Goal: Task Accomplishment & Management: Complete application form

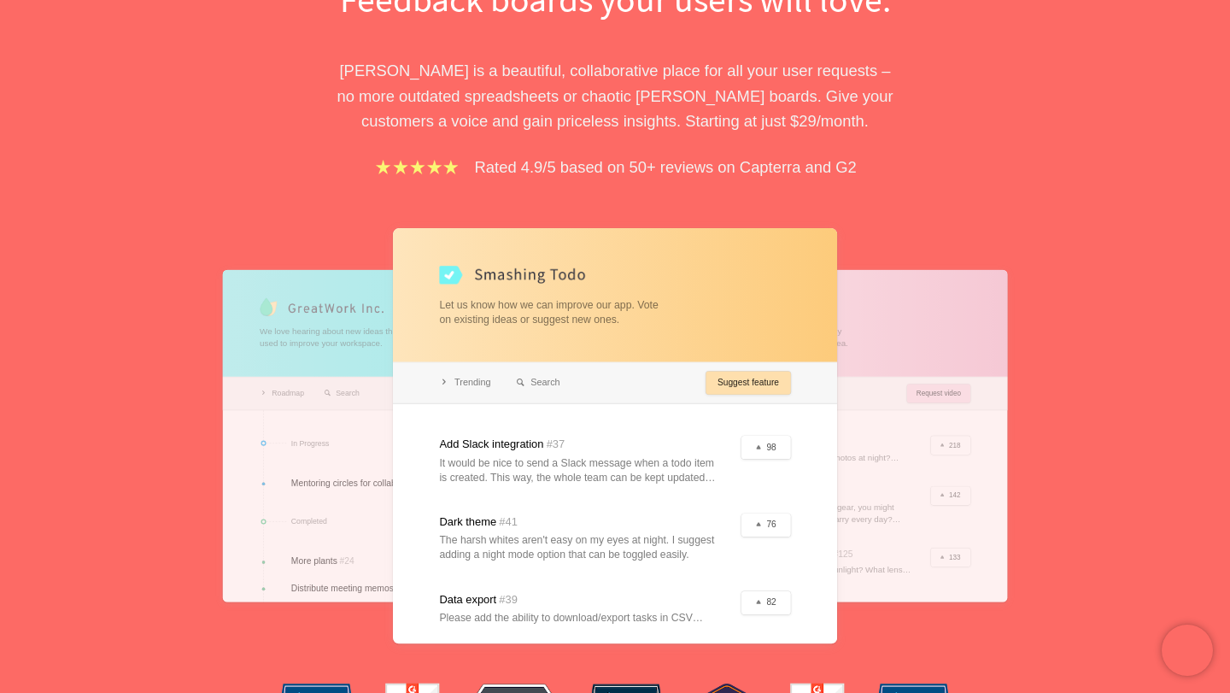
scroll to position [216, 0]
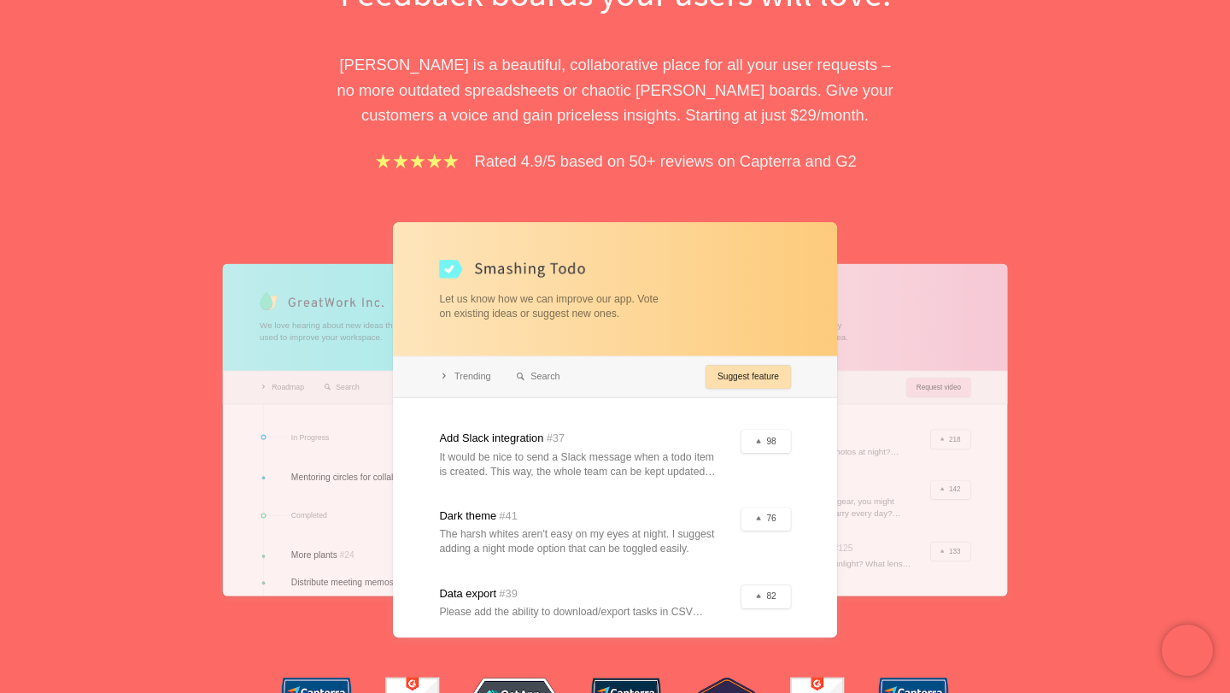
click at [711, 376] on div at bounding box center [615, 430] width 444 height 416
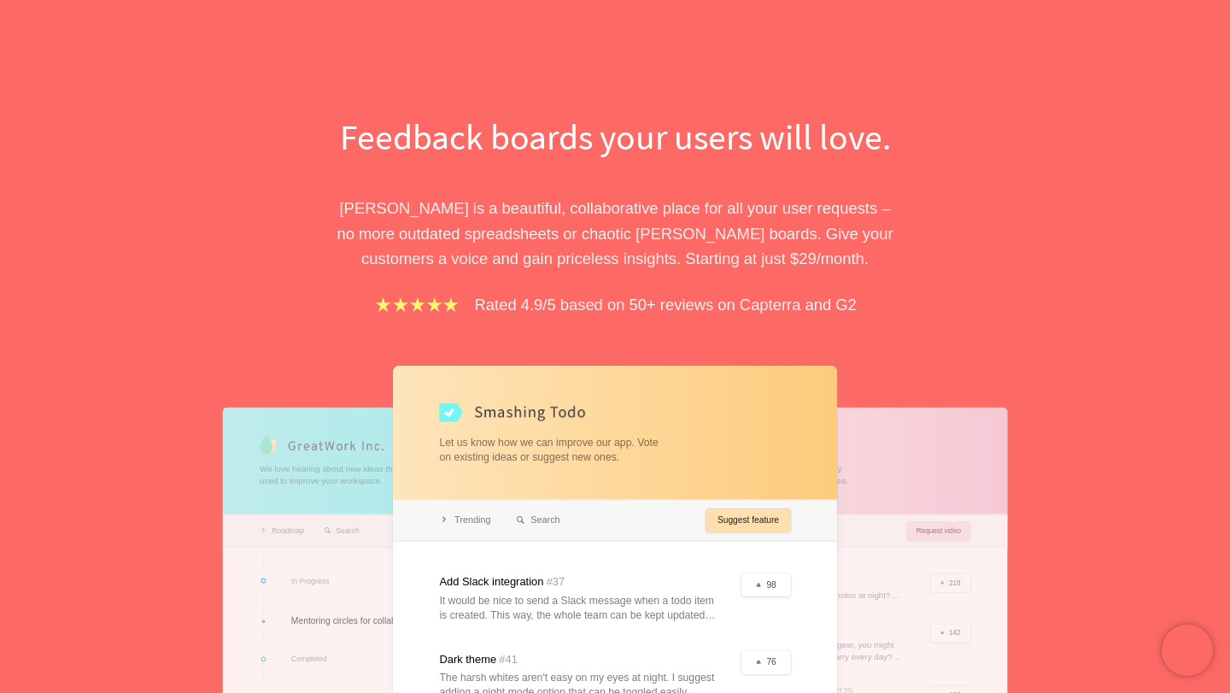
scroll to position [0, 0]
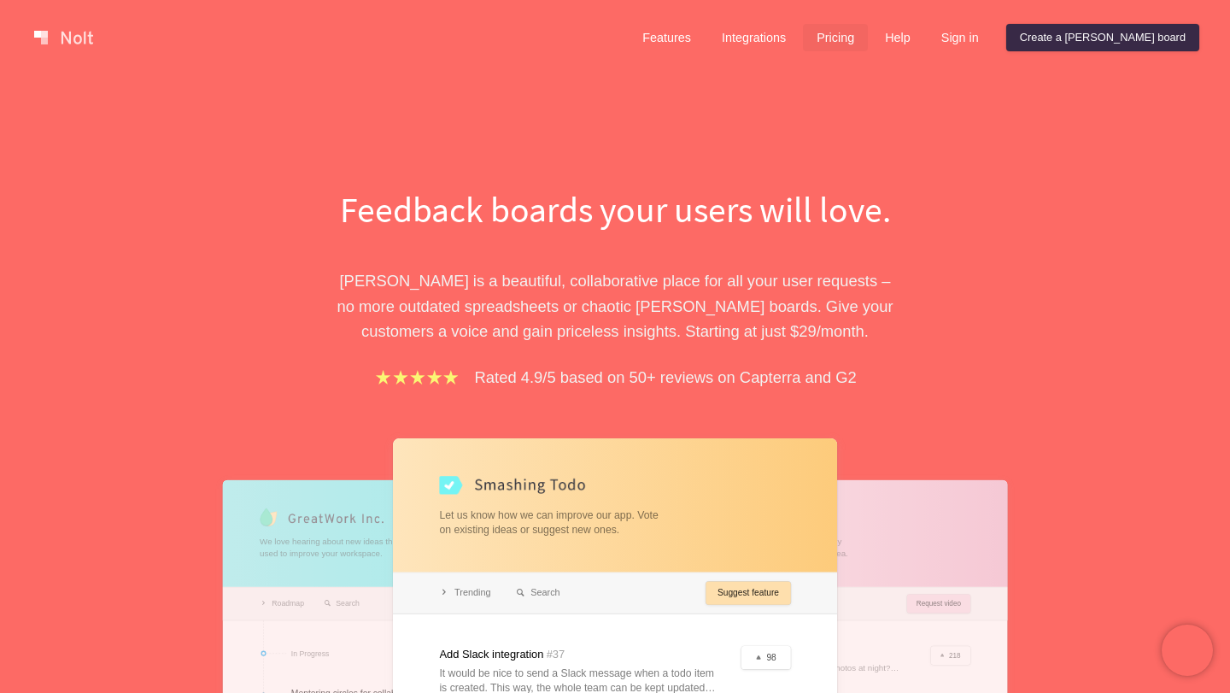
click at [868, 39] on link "Pricing" at bounding box center [835, 37] width 65 height 27
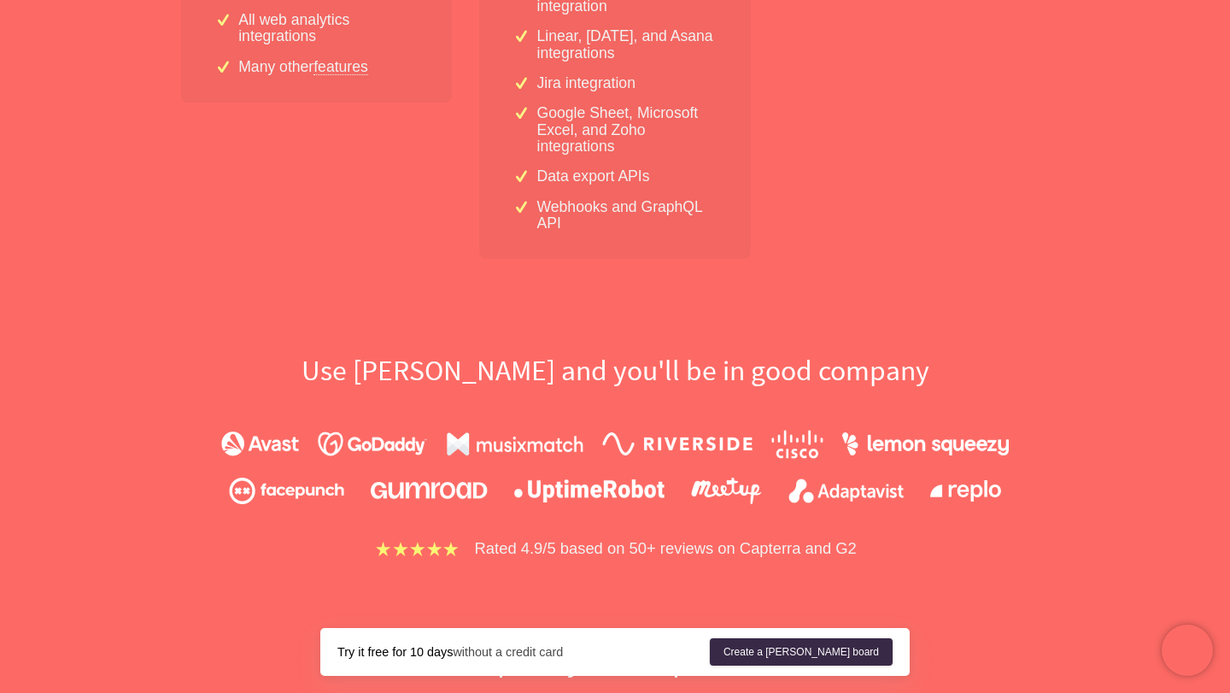
scroll to position [966, 0]
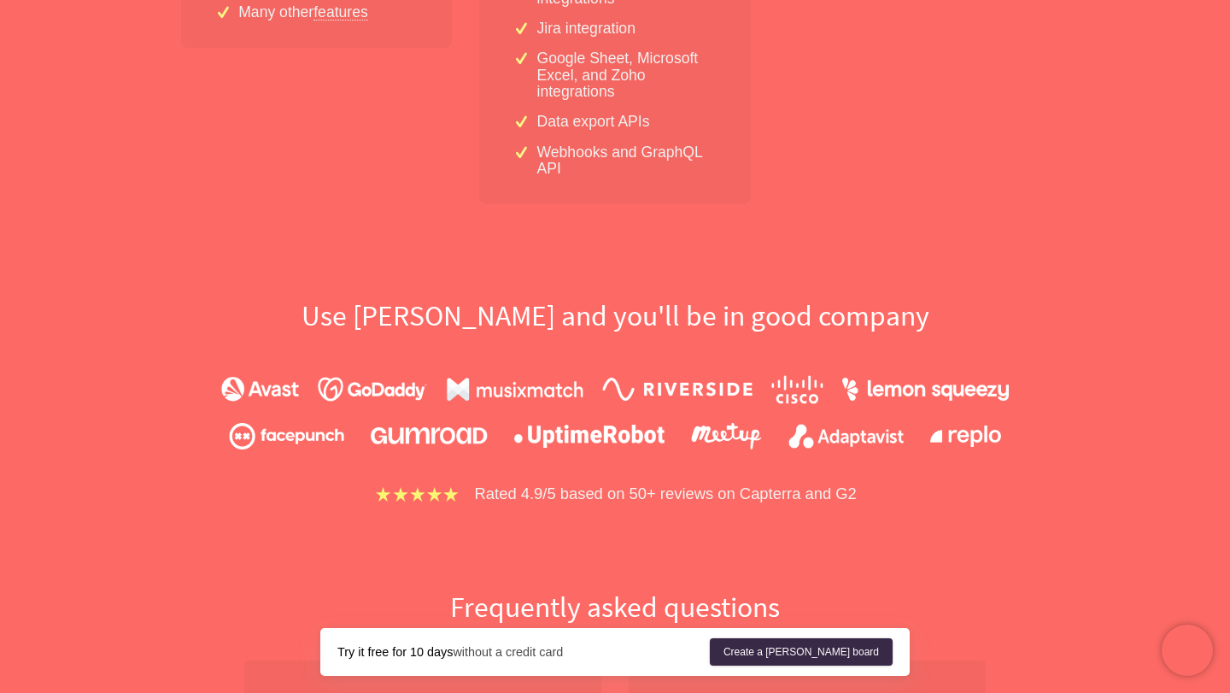
click at [153, 365] on div at bounding box center [615, 411] width 1094 height 113
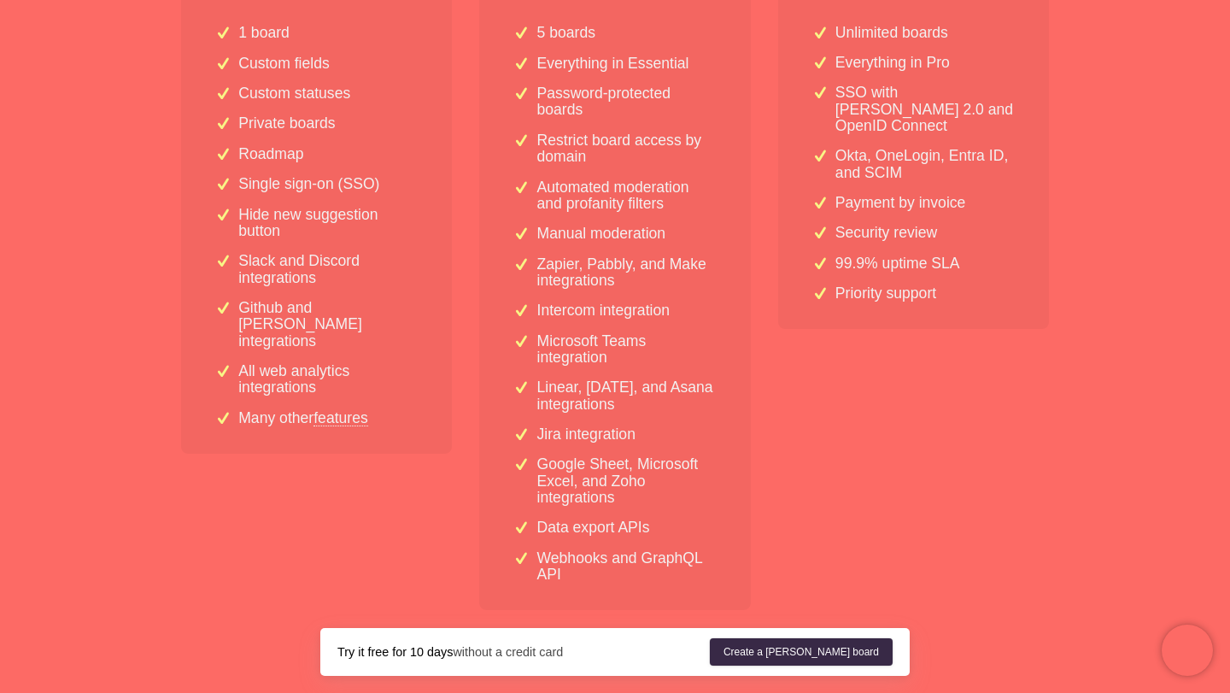
scroll to position [558, 0]
click at [346, 413] on link "features" at bounding box center [341, 420] width 55 height 15
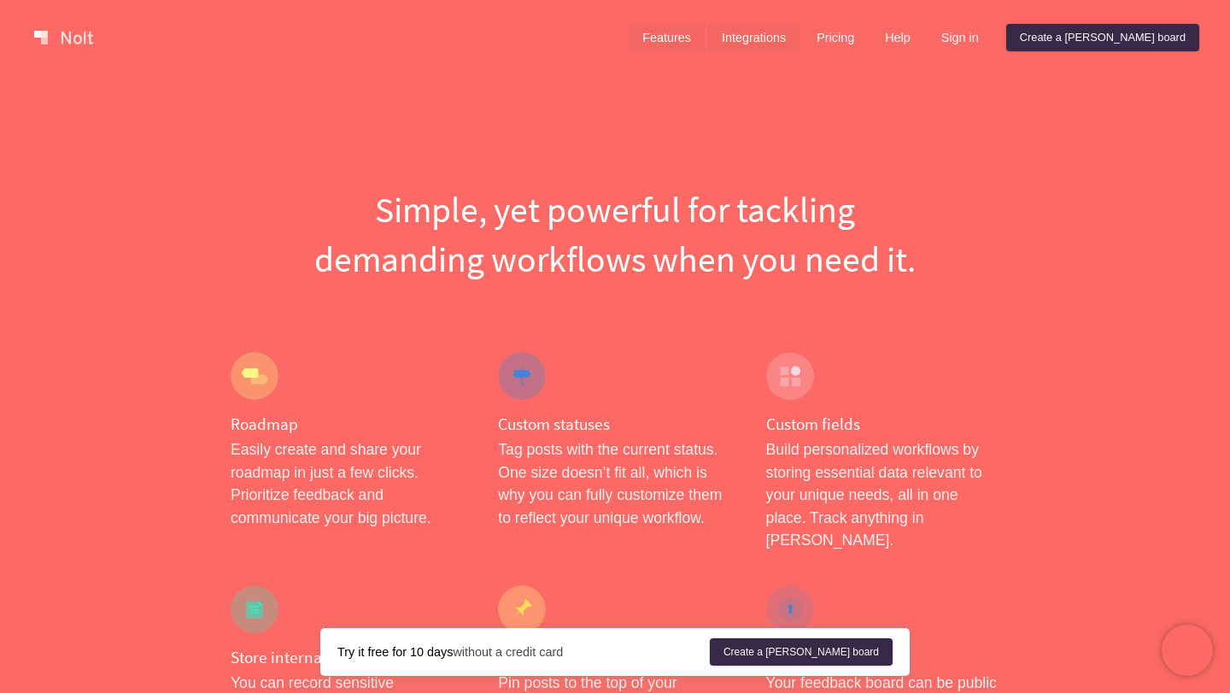
click at [800, 39] on link "Integrations" at bounding box center [753, 37] width 91 height 27
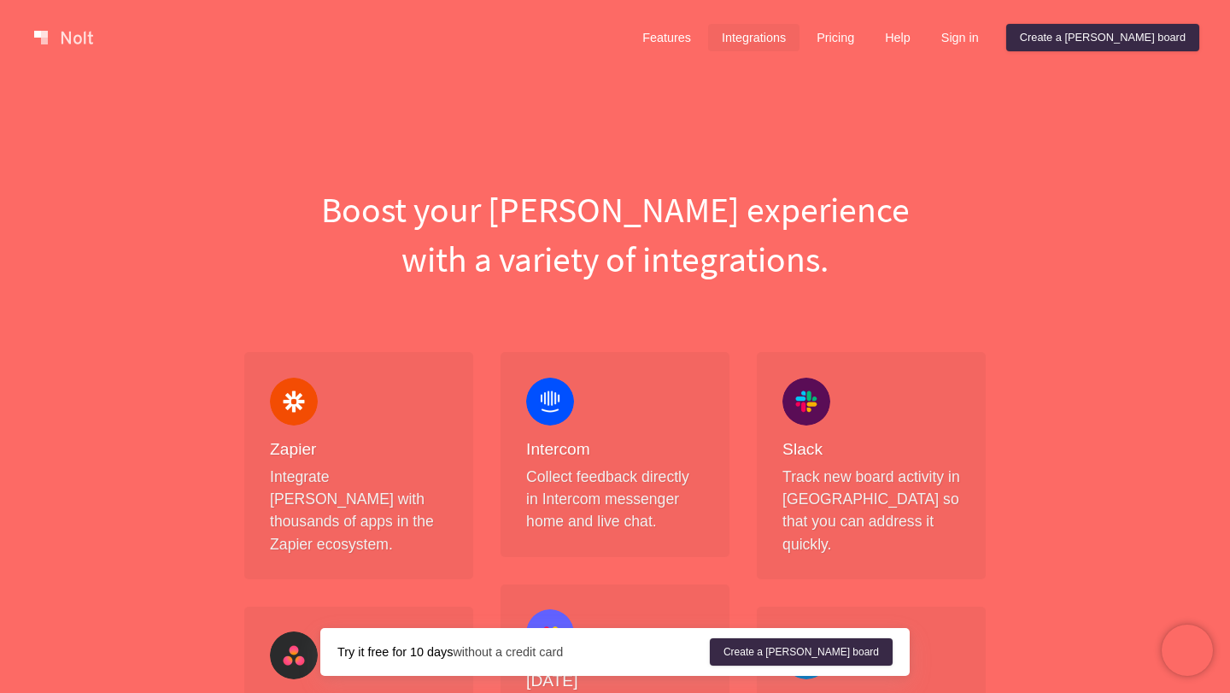
click at [79, 35] on link at bounding box center [63, 37] width 73 height 27
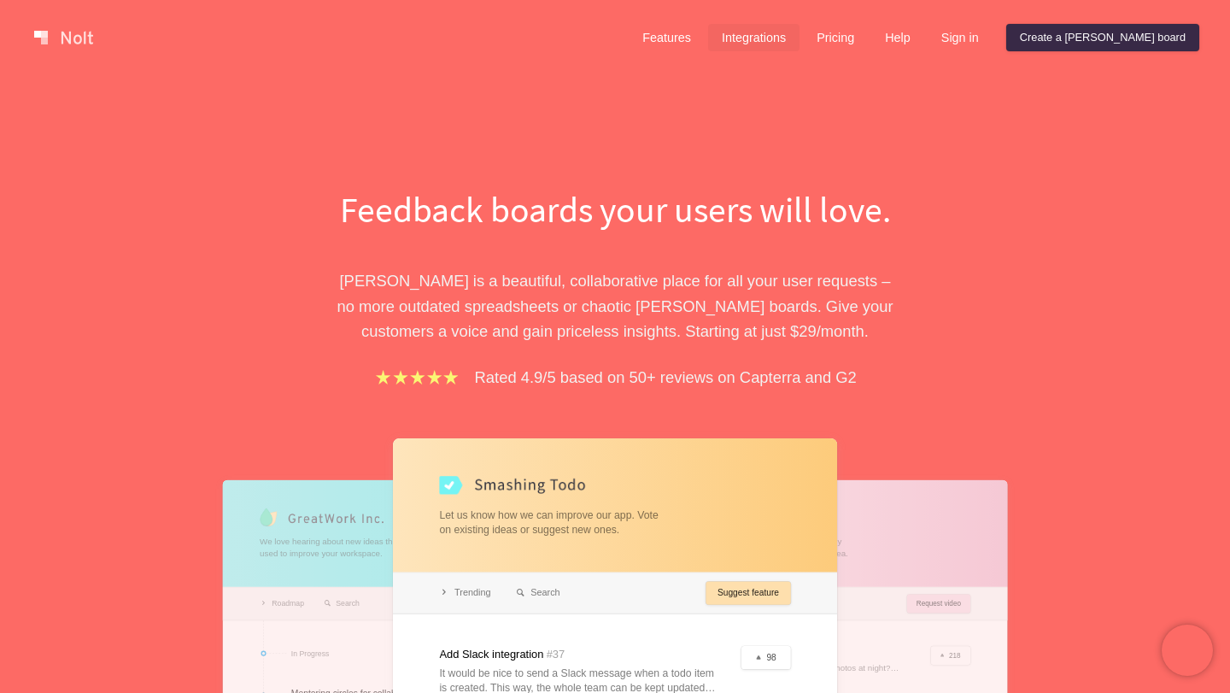
click at [800, 44] on link "Integrations" at bounding box center [753, 37] width 91 height 27
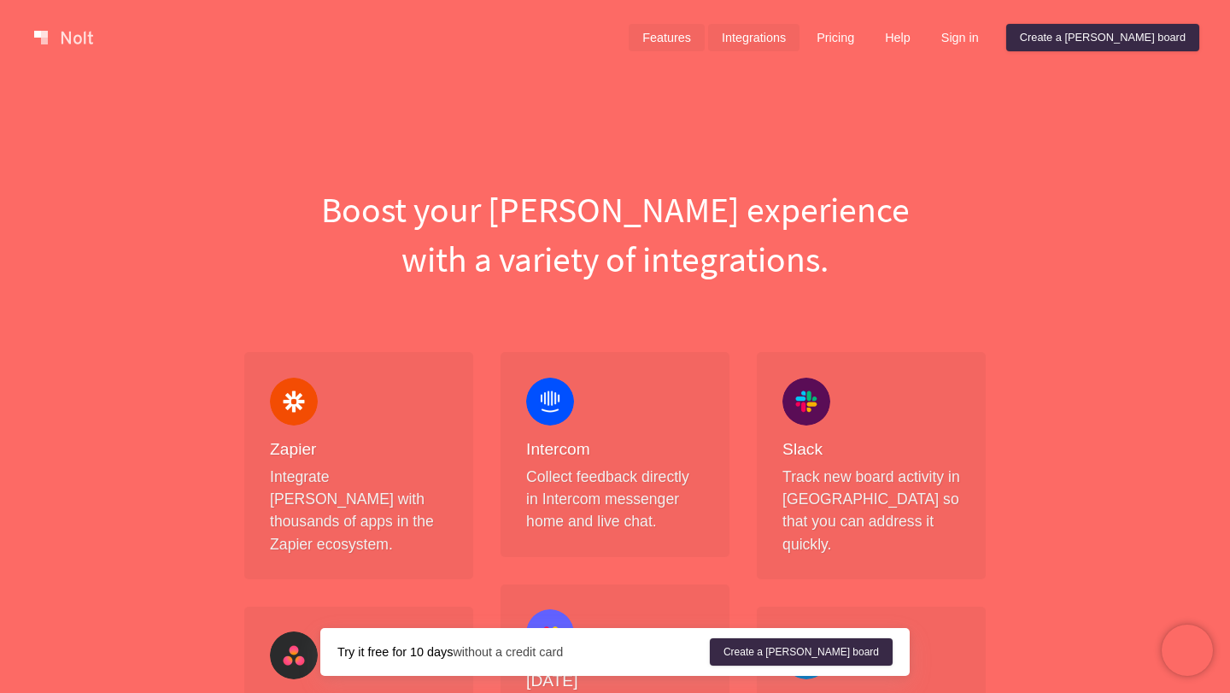
click at [705, 38] on link "Features" at bounding box center [667, 37] width 76 height 27
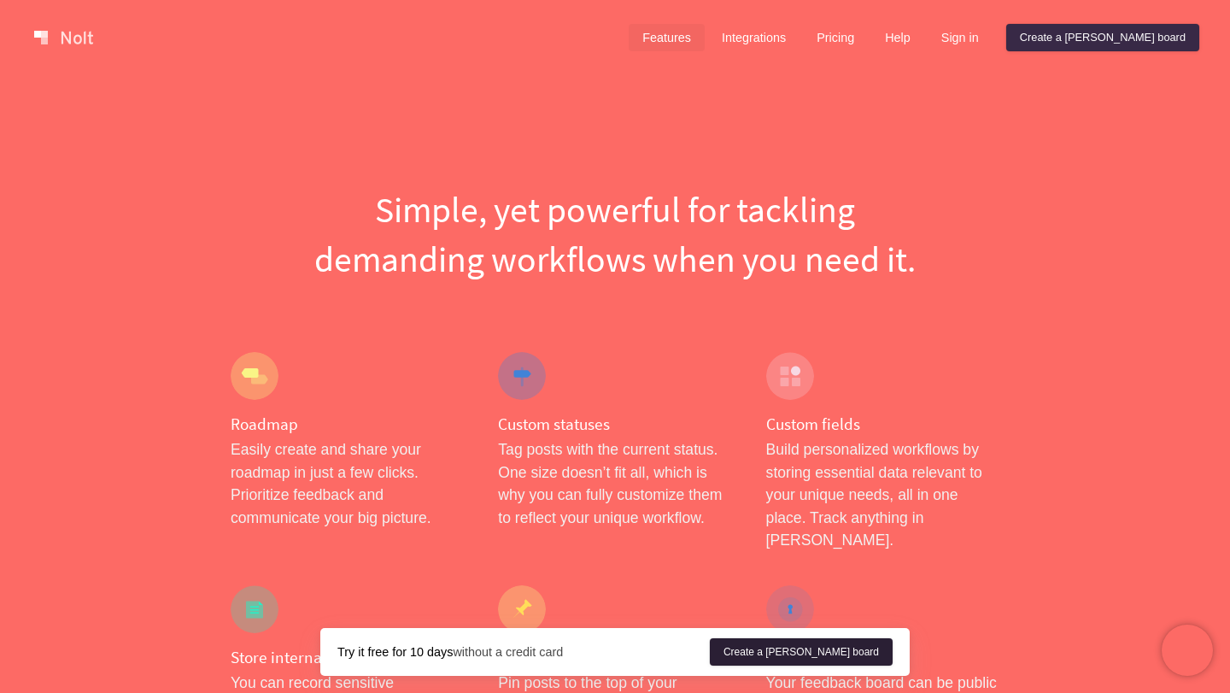
click at [834, 661] on link "Create a [PERSON_NAME] board" at bounding box center [801, 651] width 183 height 27
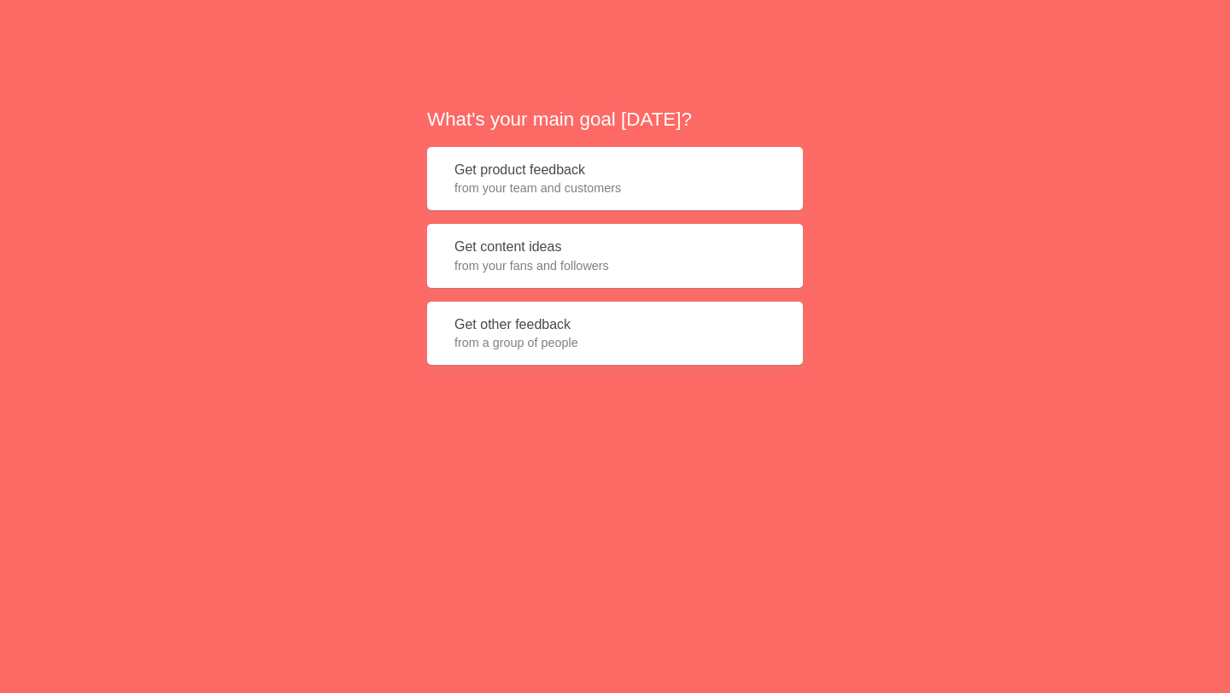
click at [673, 192] on span "from your team and customers" at bounding box center [615, 187] width 321 height 17
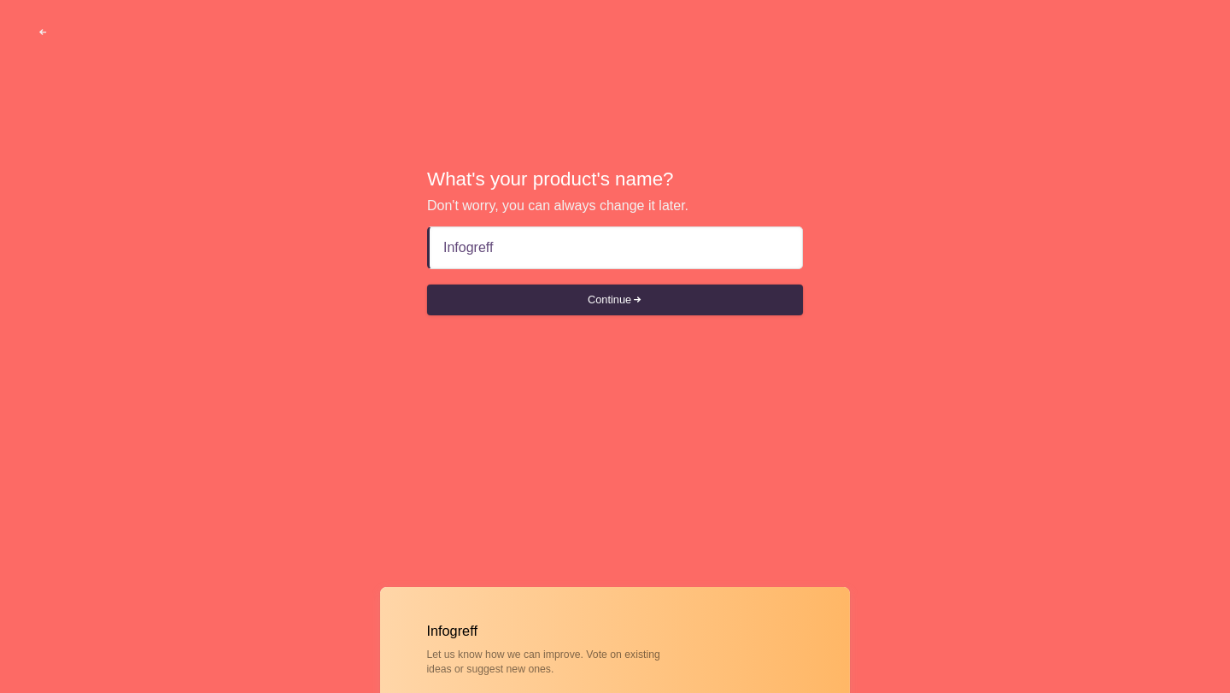
type input "Infogreffe"
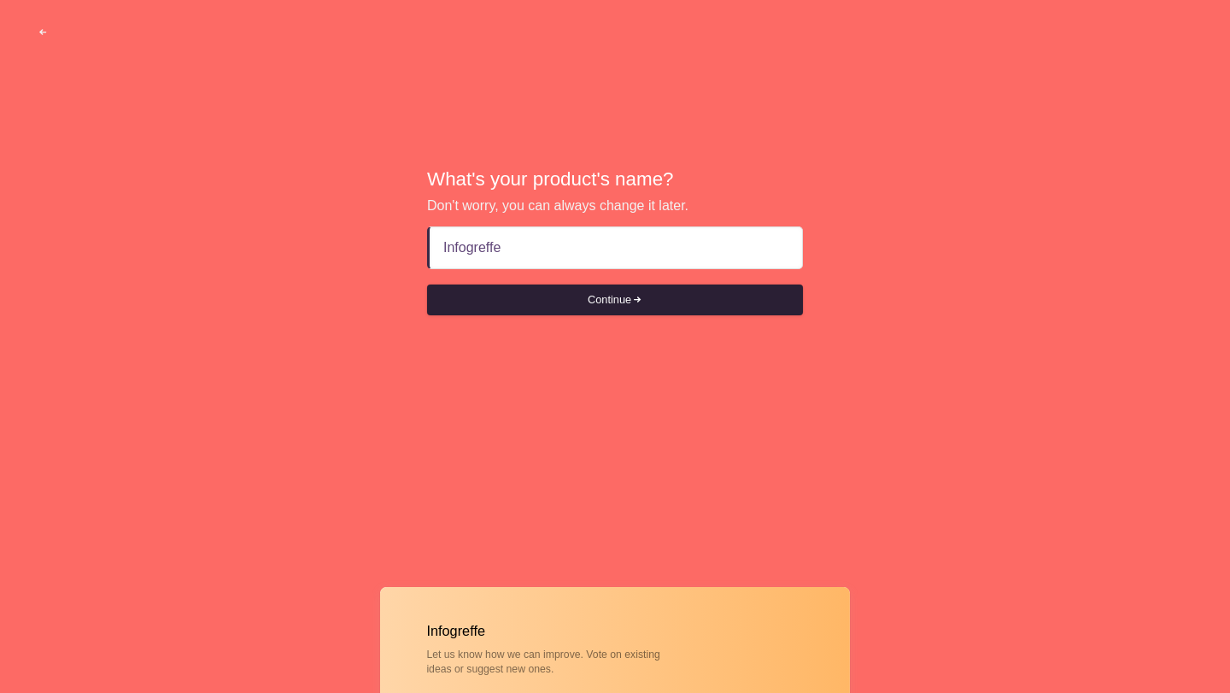
click at [554, 300] on button "Continue" at bounding box center [615, 300] width 376 height 31
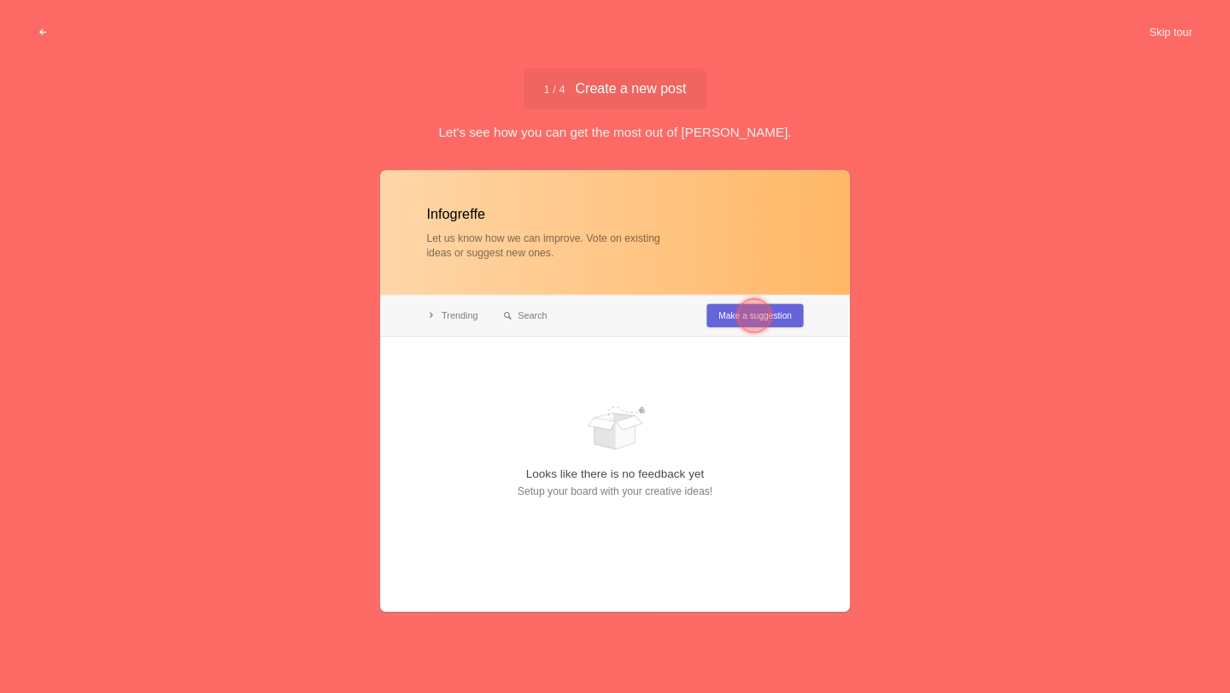
click at [38, 36] on span "button" at bounding box center [43, 32] width 11 height 11
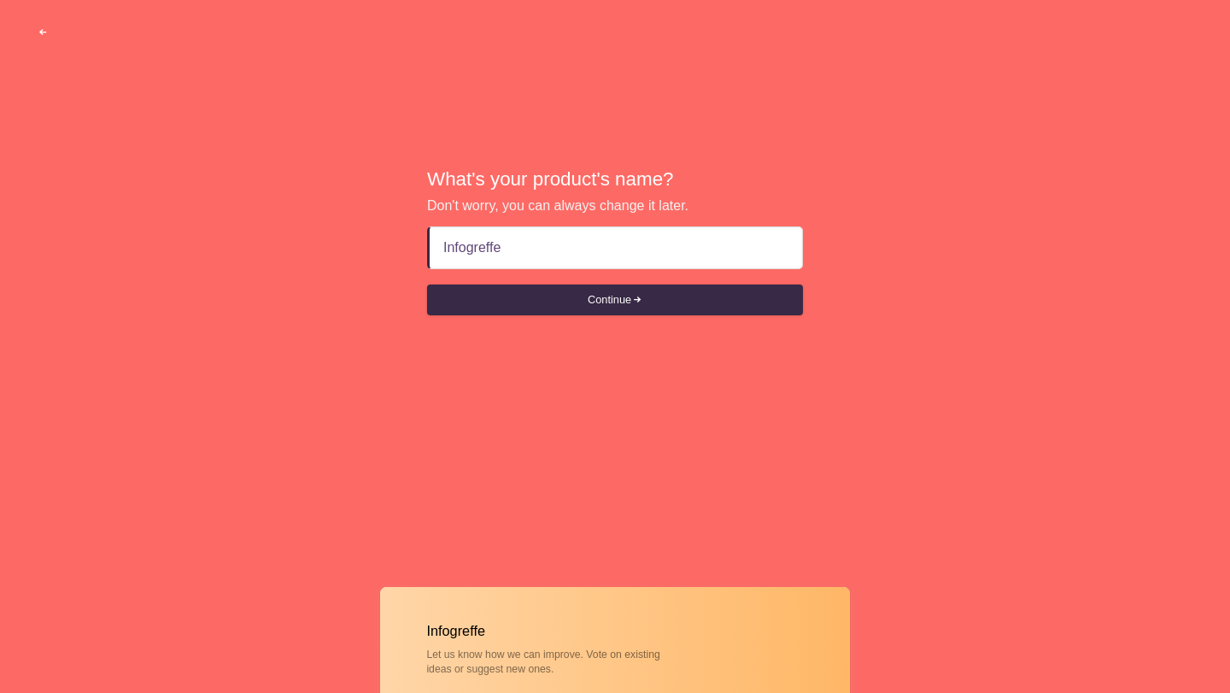
click at [38, 36] on span "button" at bounding box center [43, 32] width 11 height 11
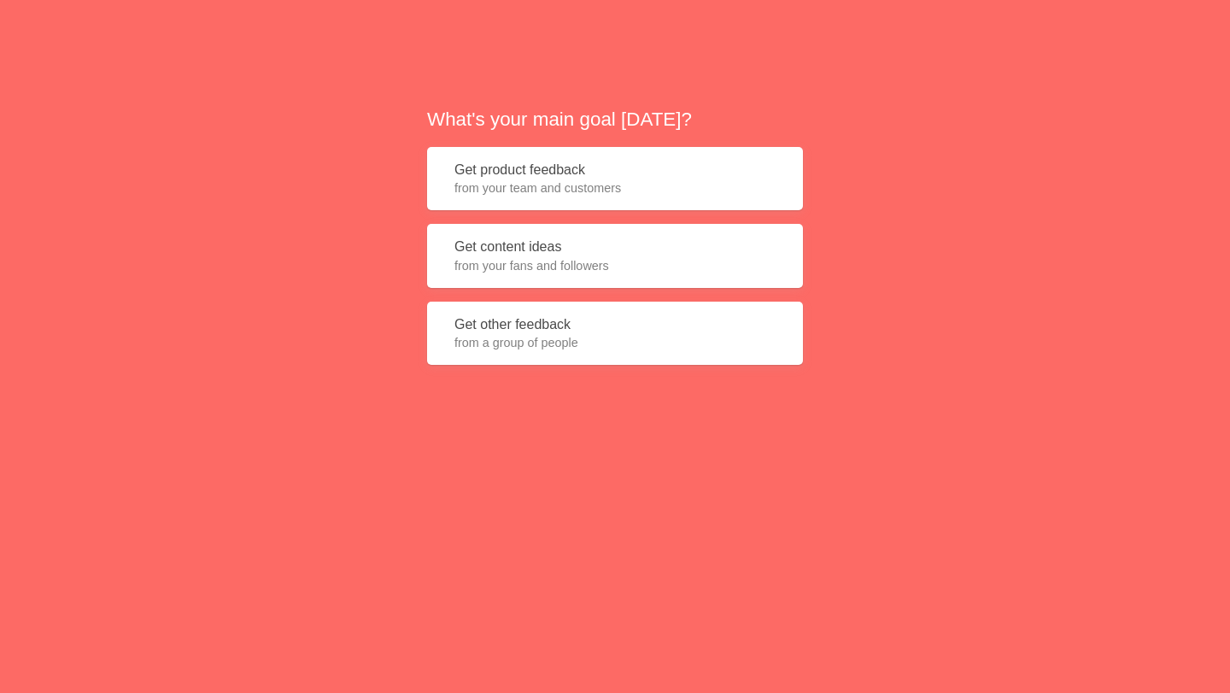
click at [500, 152] on button "Get product feedback from your team and customers" at bounding box center [615, 179] width 376 height 64
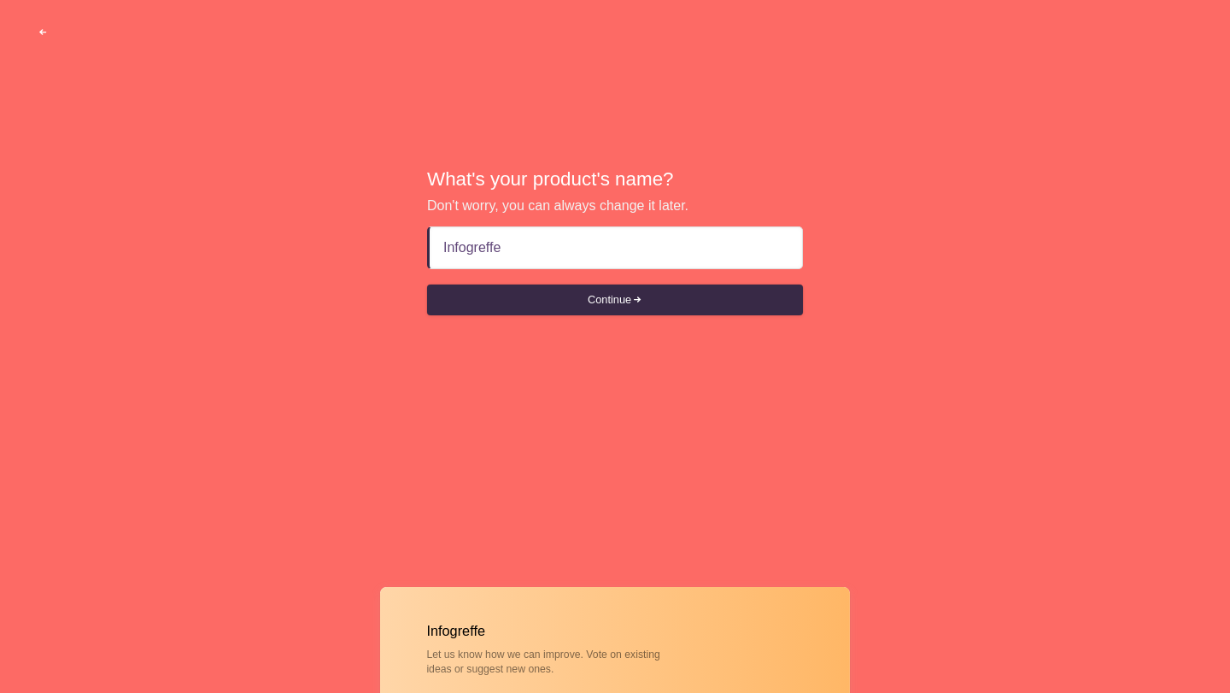
click at [45, 27] on span "button" at bounding box center [43, 32] width 11 height 11
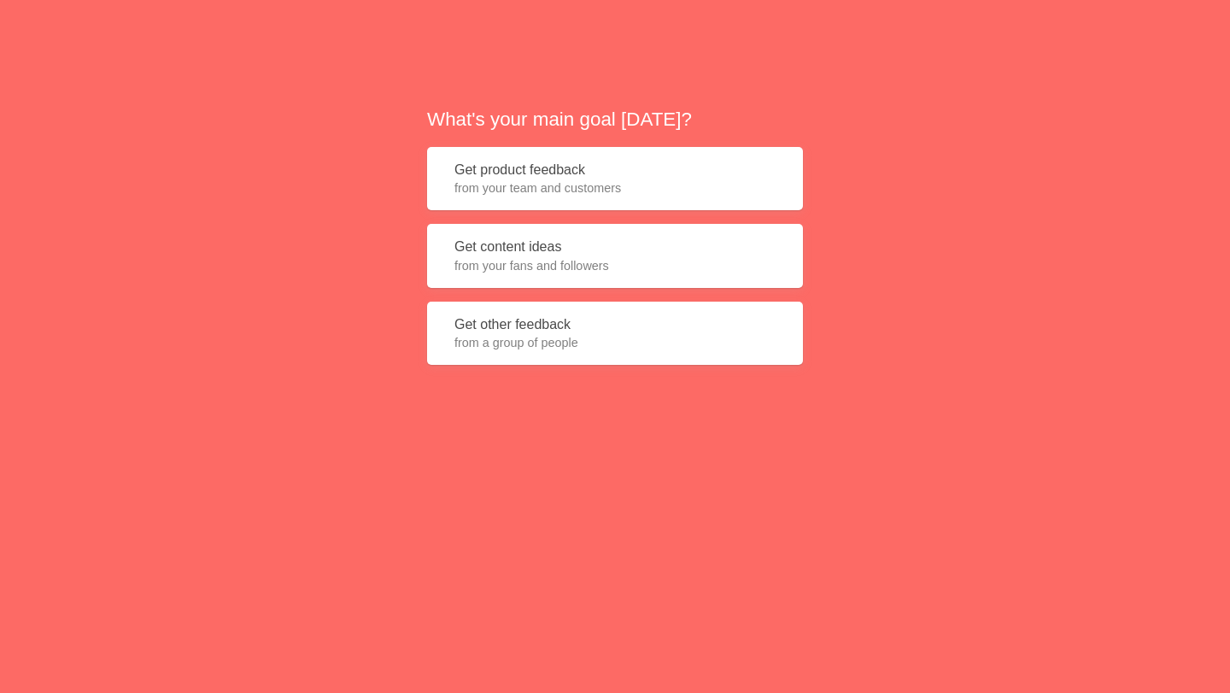
click at [585, 185] on span "from your team and customers" at bounding box center [615, 187] width 321 height 17
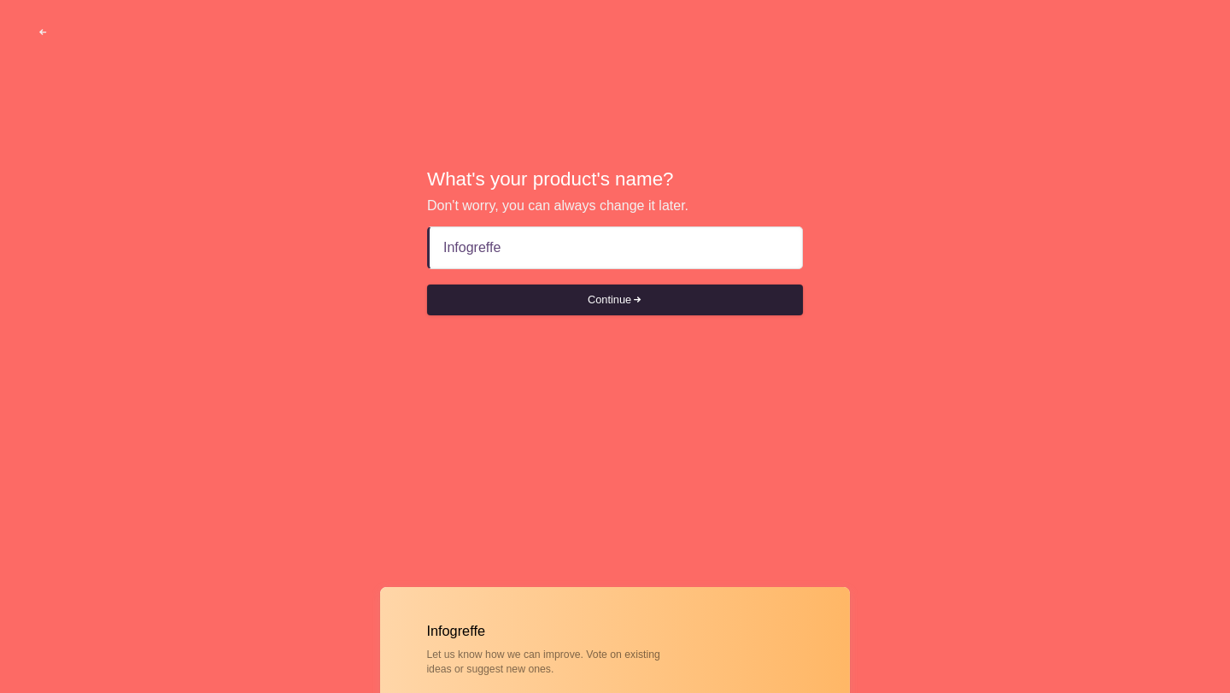
click at [608, 300] on button "Continue" at bounding box center [615, 300] width 376 height 31
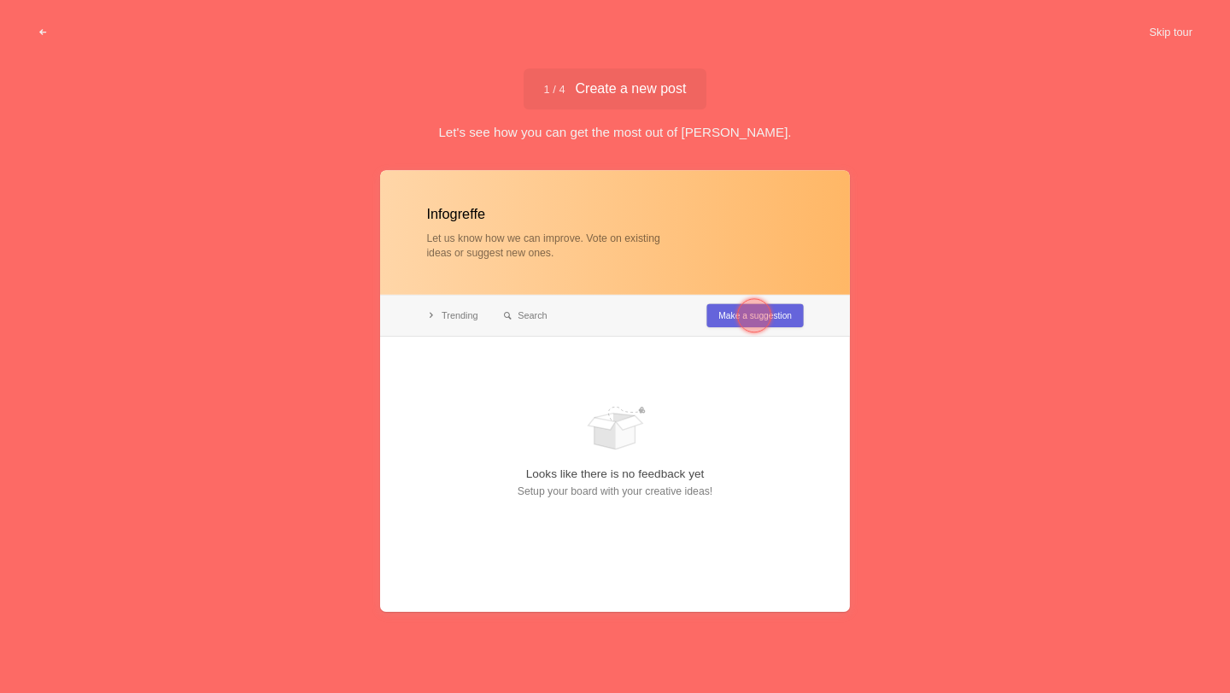
type input "Infogreffe"
click at [620, 143] on div "1 / 4 Create a new post Create a new post Let's see how you can get the most ou…" at bounding box center [615, 380] width 1230 height 624
click at [608, 96] on span "1 / 4 Create a new post" at bounding box center [615, 89] width 143 height 14
click at [755, 318] on div at bounding box center [754, 315] width 34 height 34
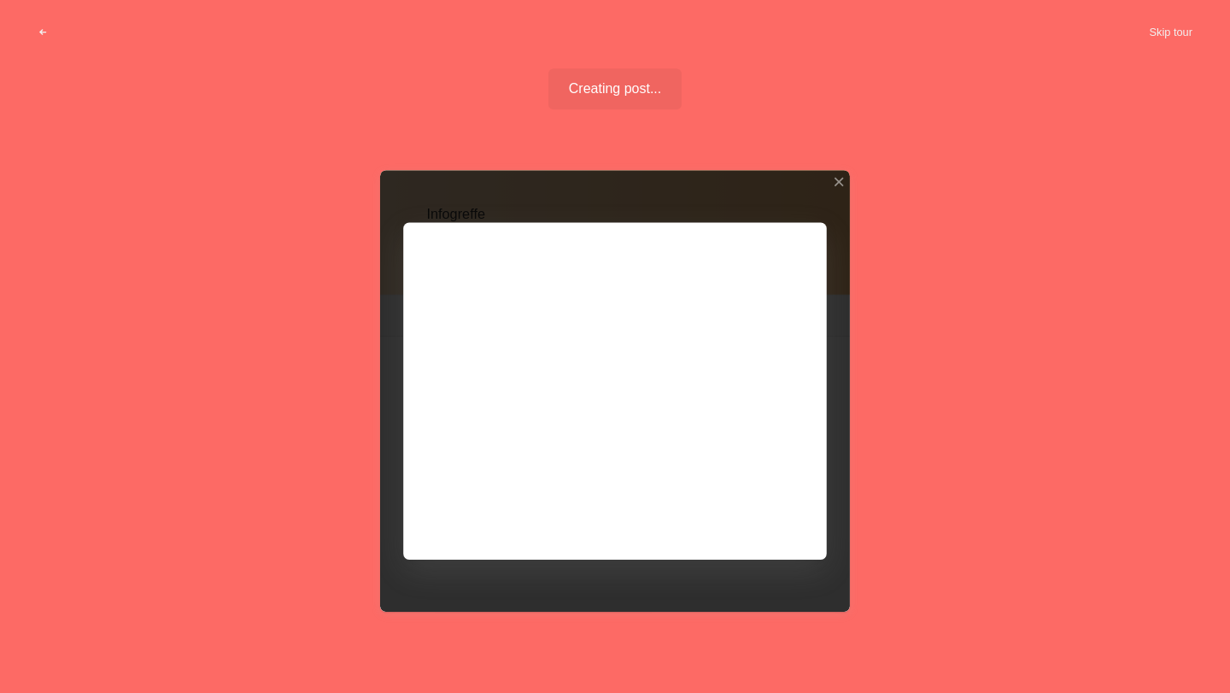
click at [756, 510] on div at bounding box center [615, 391] width 470 height 442
click at [839, 179] on div at bounding box center [839, 182] width 12 height 12
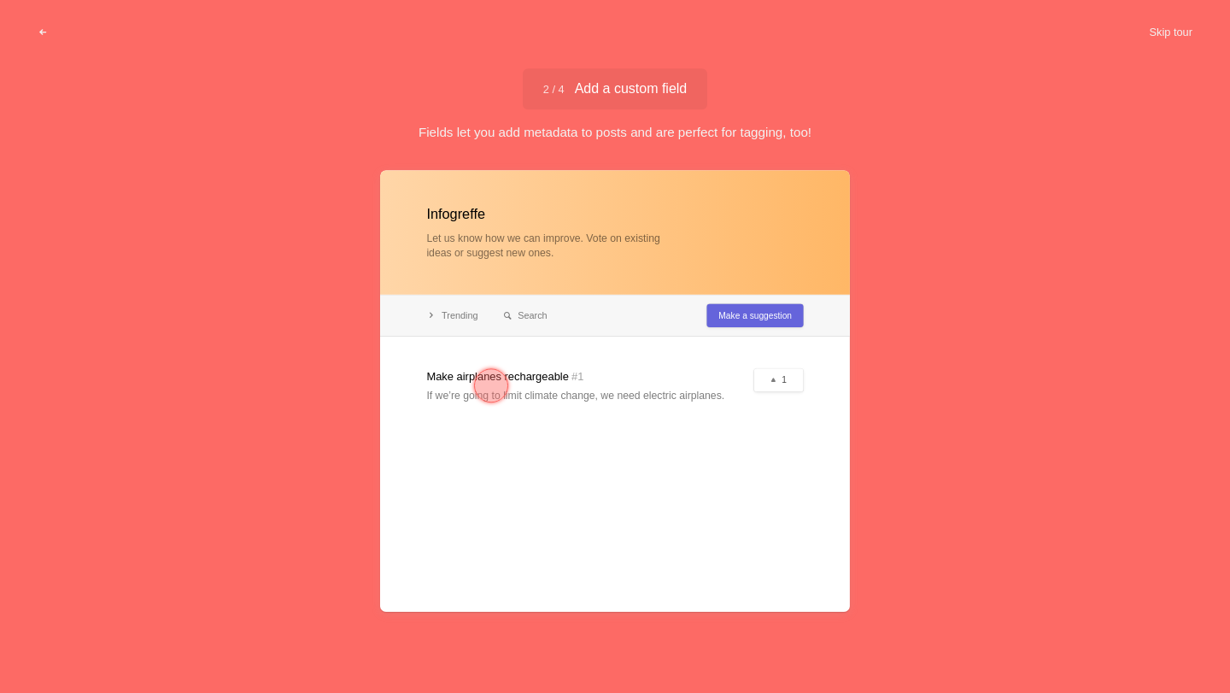
click at [524, 381] on div at bounding box center [615, 391] width 470 height 442
click at [505, 381] on div at bounding box center [491, 385] width 34 height 34
click at [488, 404] on div at bounding box center [492, 386] width 62 height 62
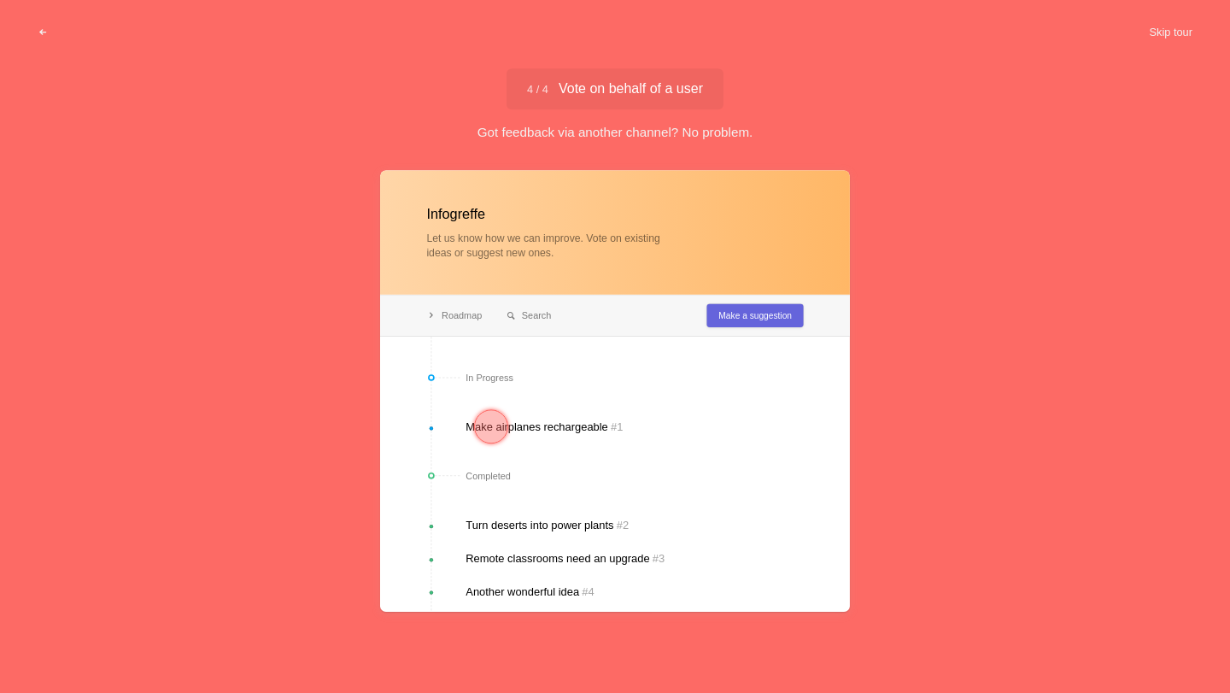
click at [477, 433] on div at bounding box center [491, 426] width 34 height 34
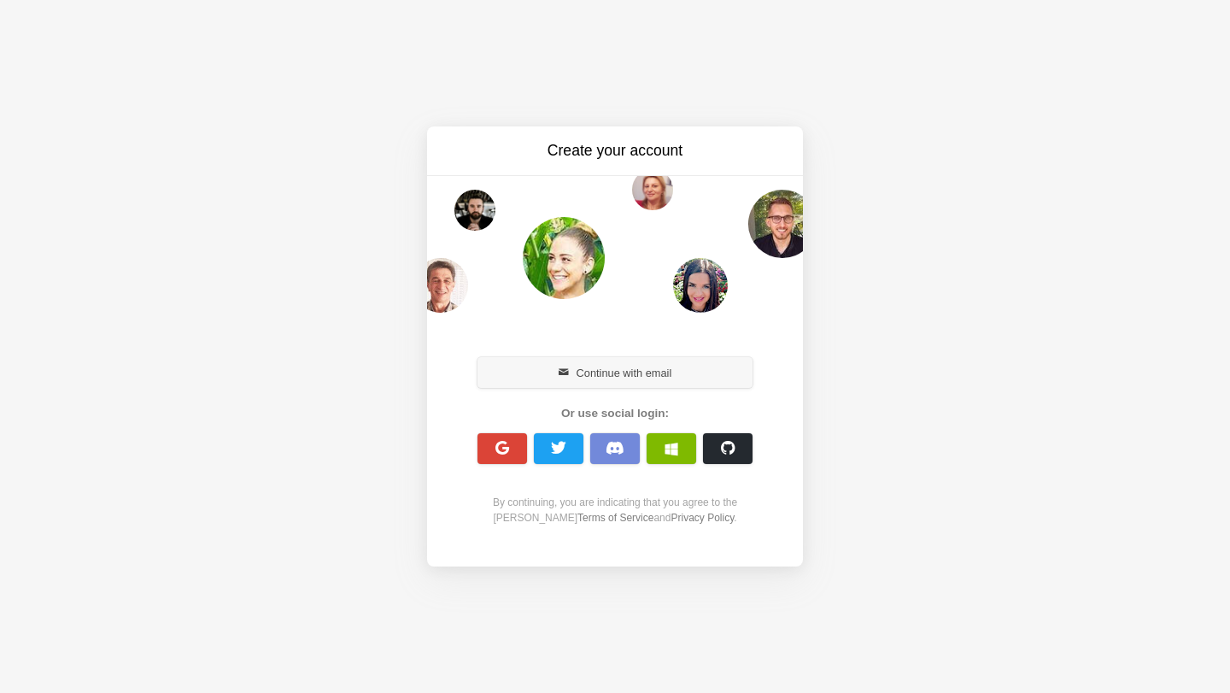
click at [601, 367] on button "Continue with email" at bounding box center [615, 372] width 275 height 31
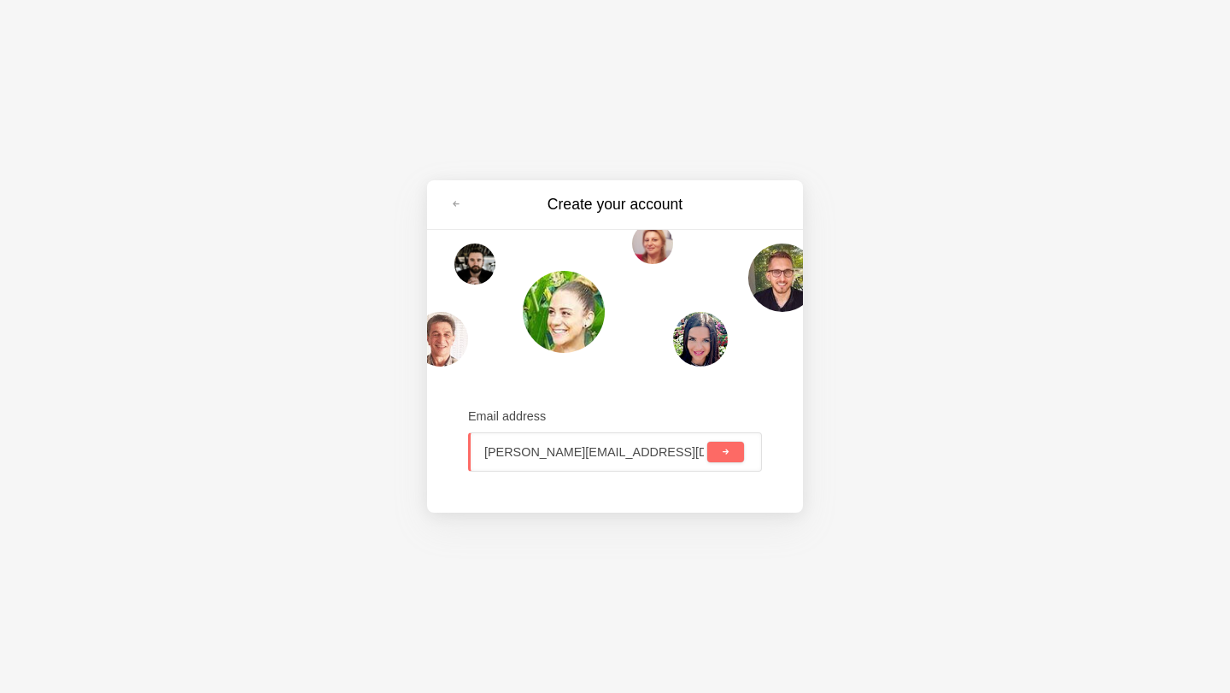
type input "[PERSON_NAME][EMAIL_ADDRESS][DOMAIN_NAME]"
click at [731, 454] on button "submit" at bounding box center [726, 452] width 37 height 21
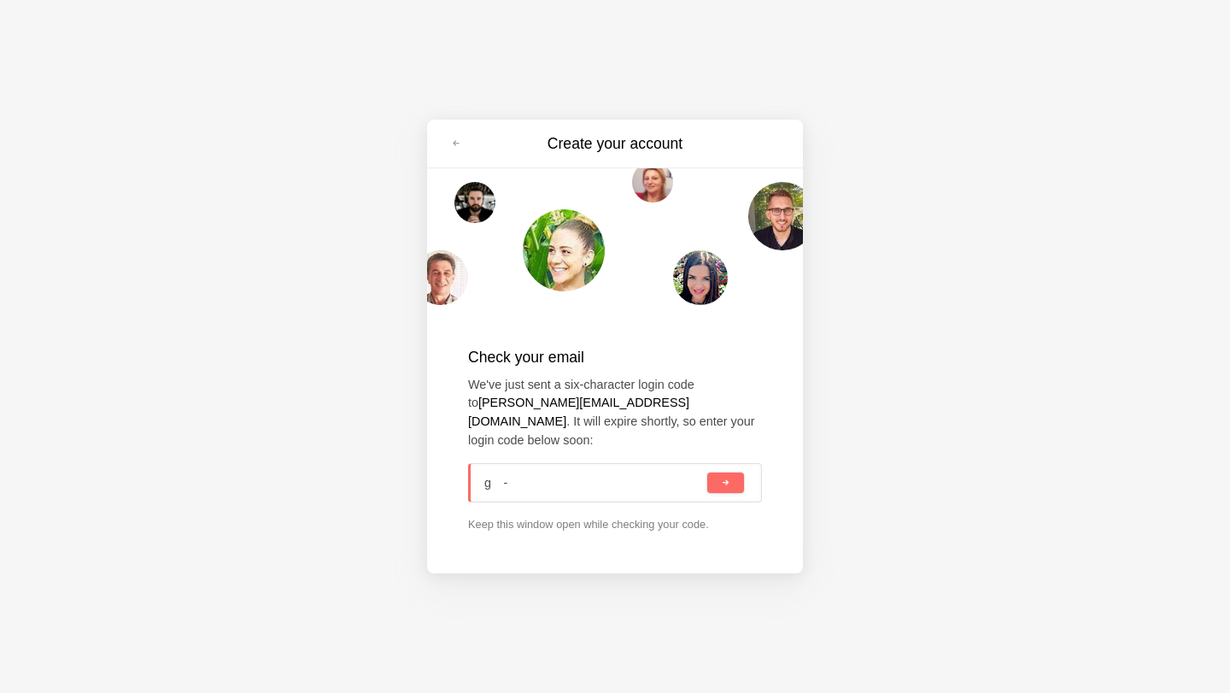
type input "g  -"
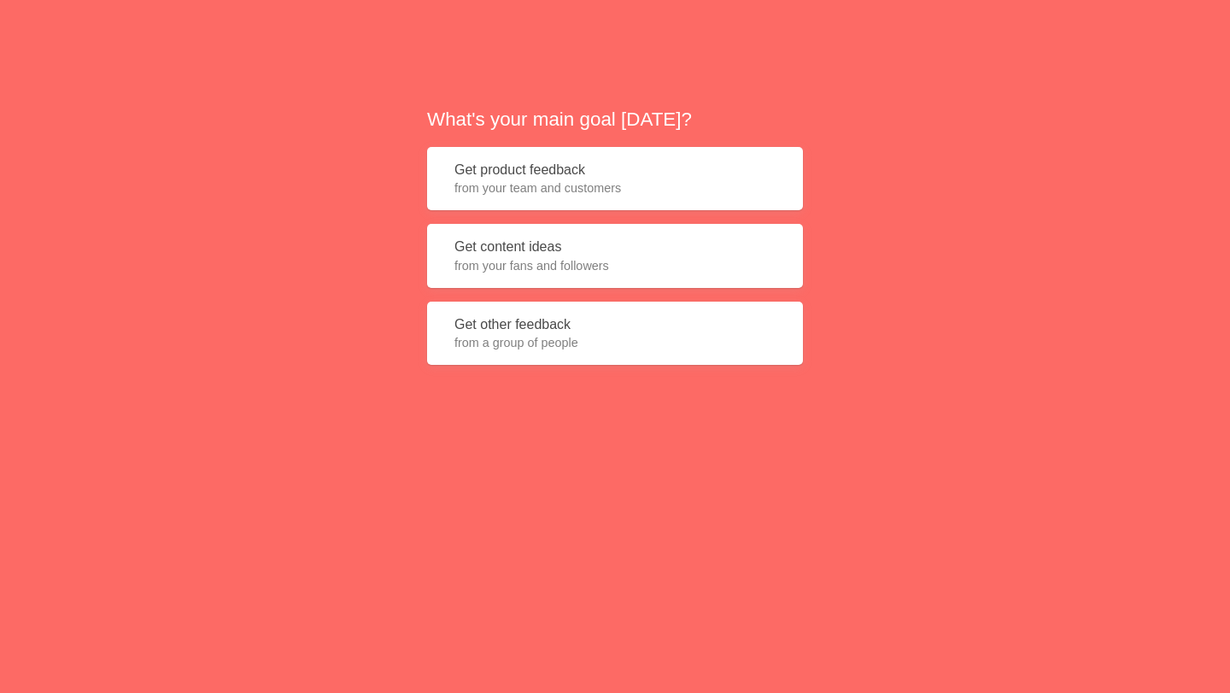
click at [532, 173] on button "Get product feedback from your team and customers" at bounding box center [615, 179] width 376 height 64
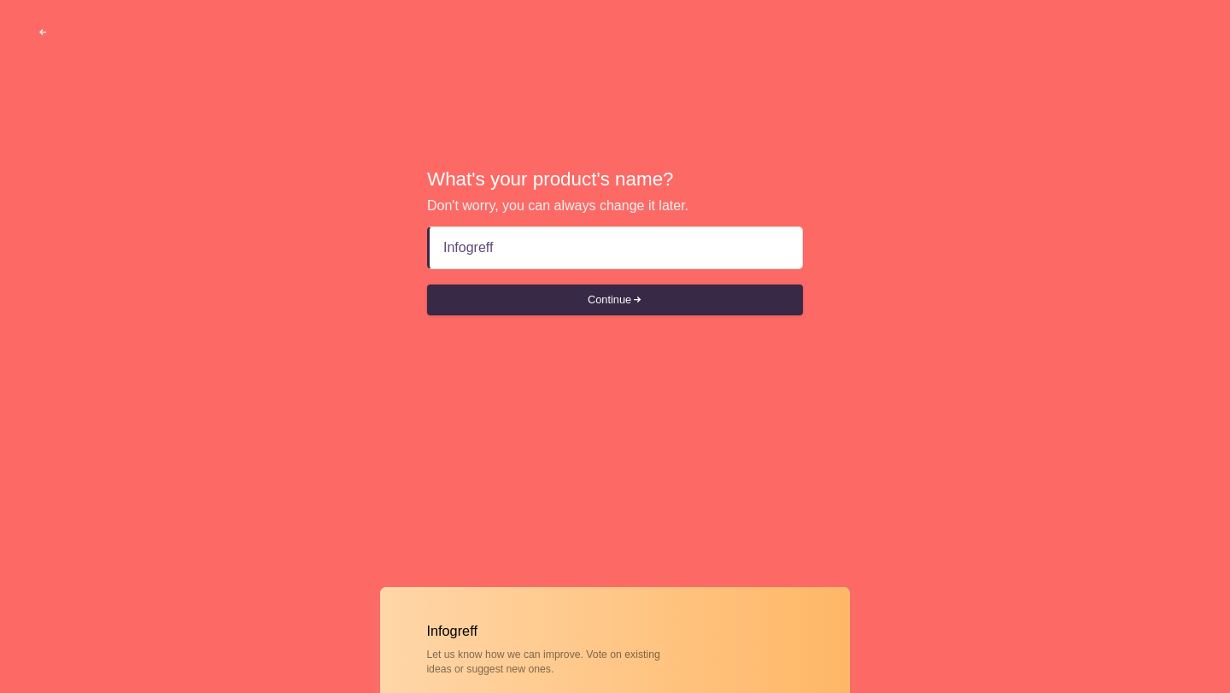
type input "Infogreffe"
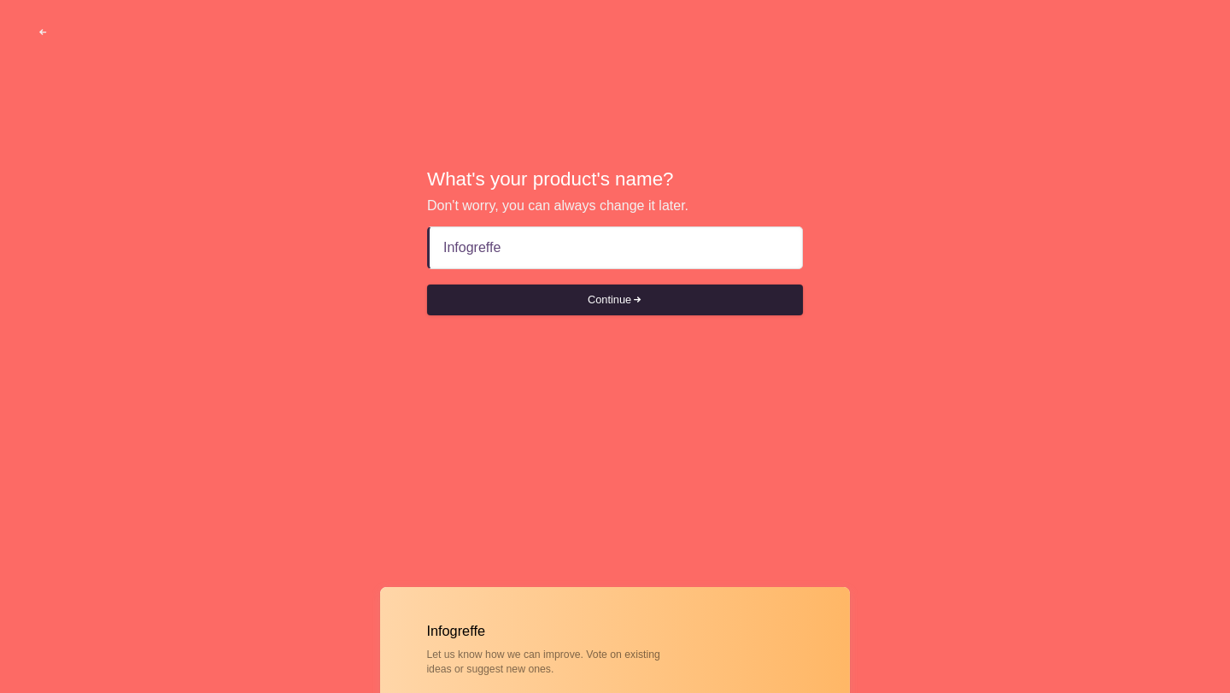
click at [550, 306] on button "Continue" at bounding box center [615, 300] width 376 height 31
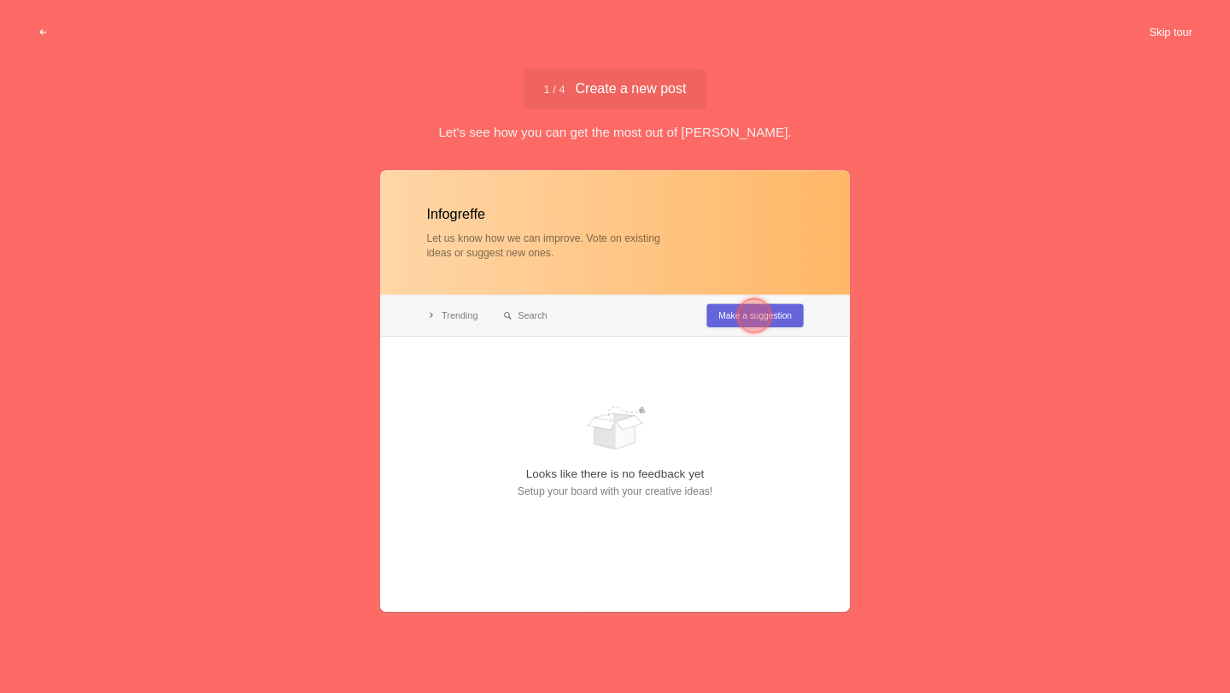
click at [1165, 37] on button "Skip tour" at bounding box center [1171, 32] width 85 height 31
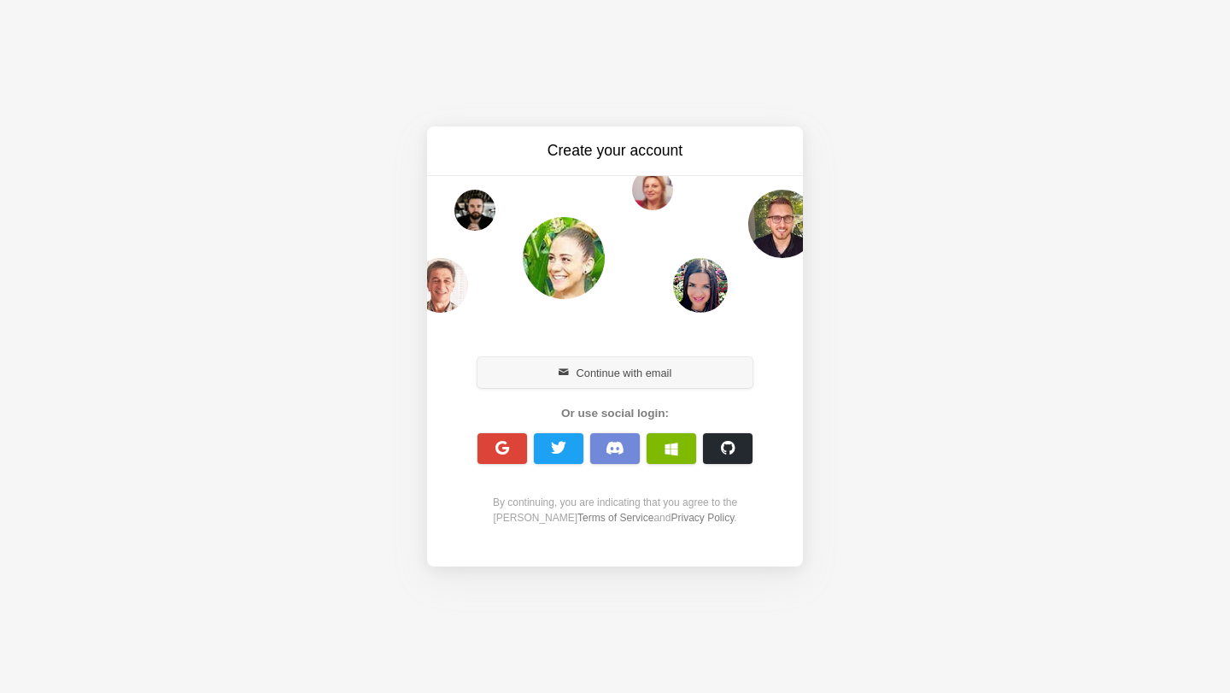
click at [578, 373] on button "Continue with email" at bounding box center [615, 372] width 275 height 31
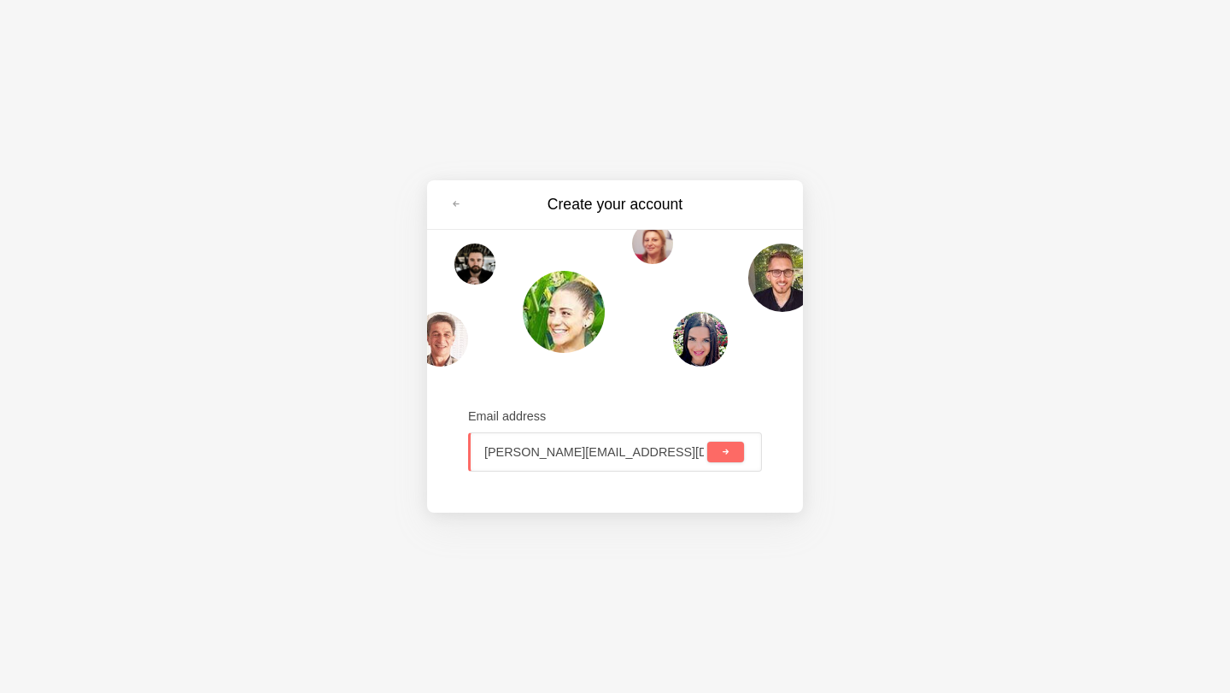
type input "[PERSON_NAME][EMAIL_ADDRESS][DOMAIN_NAME]"
click at [731, 451] on button "submit" at bounding box center [726, 452] width 37 height 21
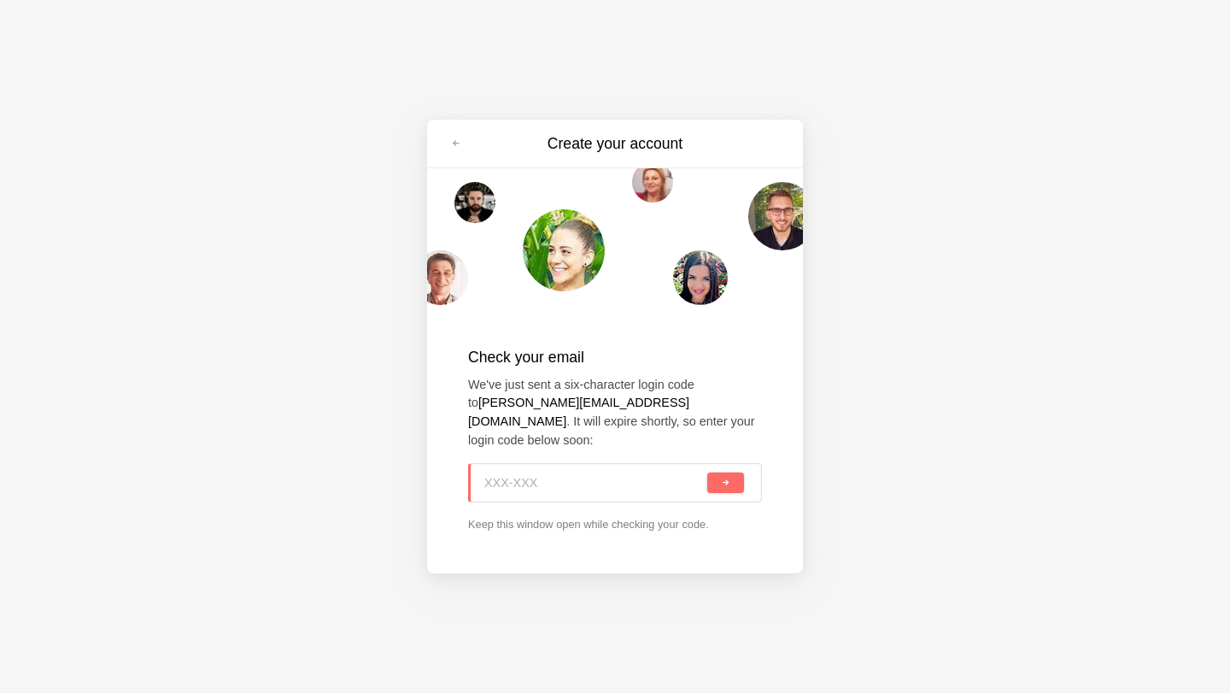
paste input "J6C-YL7"
type input "J6C-YL7"
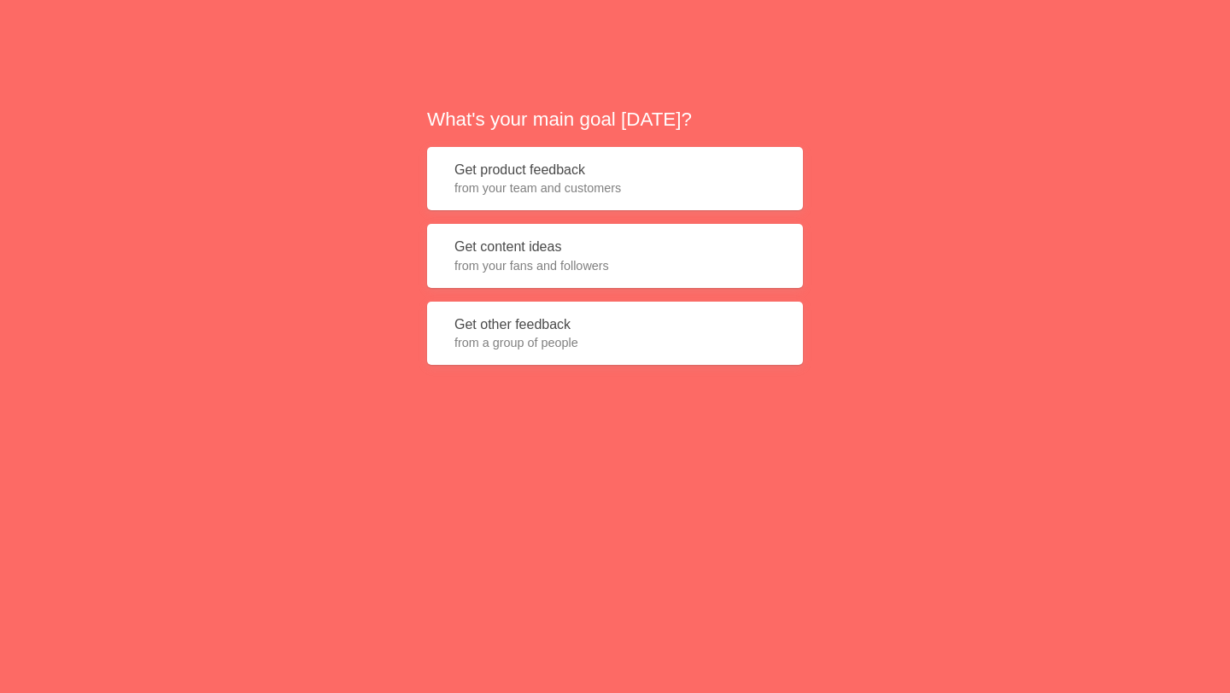
click at [555, 167] on button "Get product feedback from your team and customers" at bounding box center [615, 179] width 376 height 64
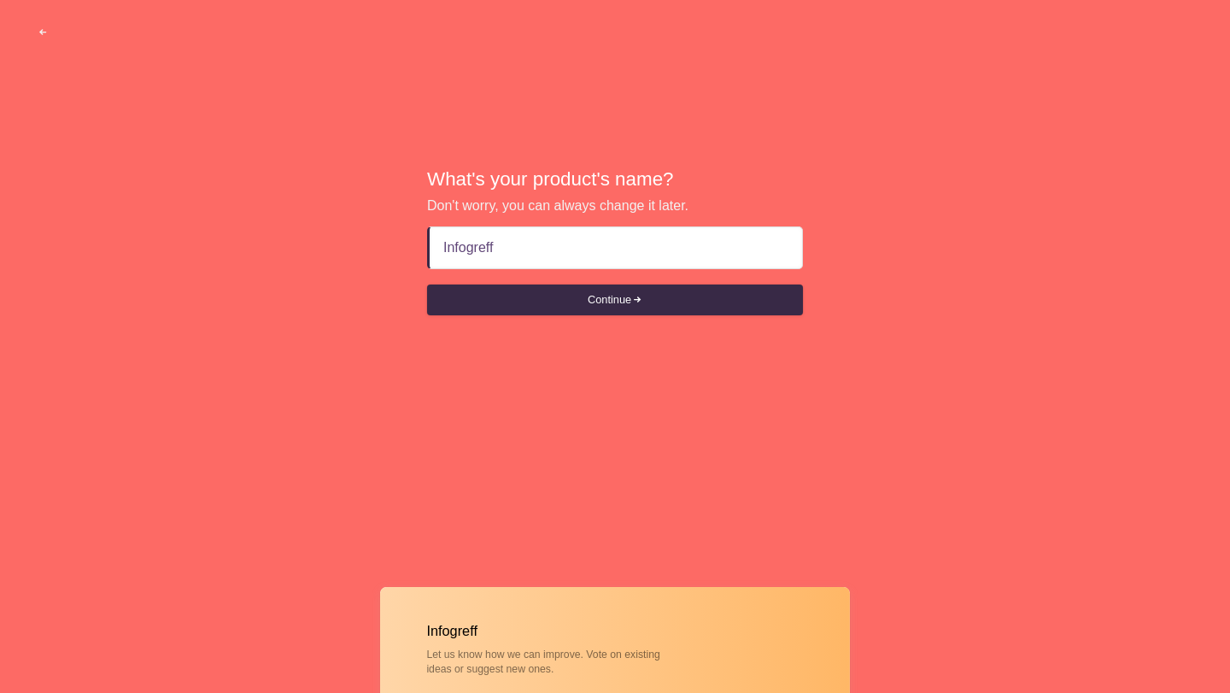
type input "Infogreffe"
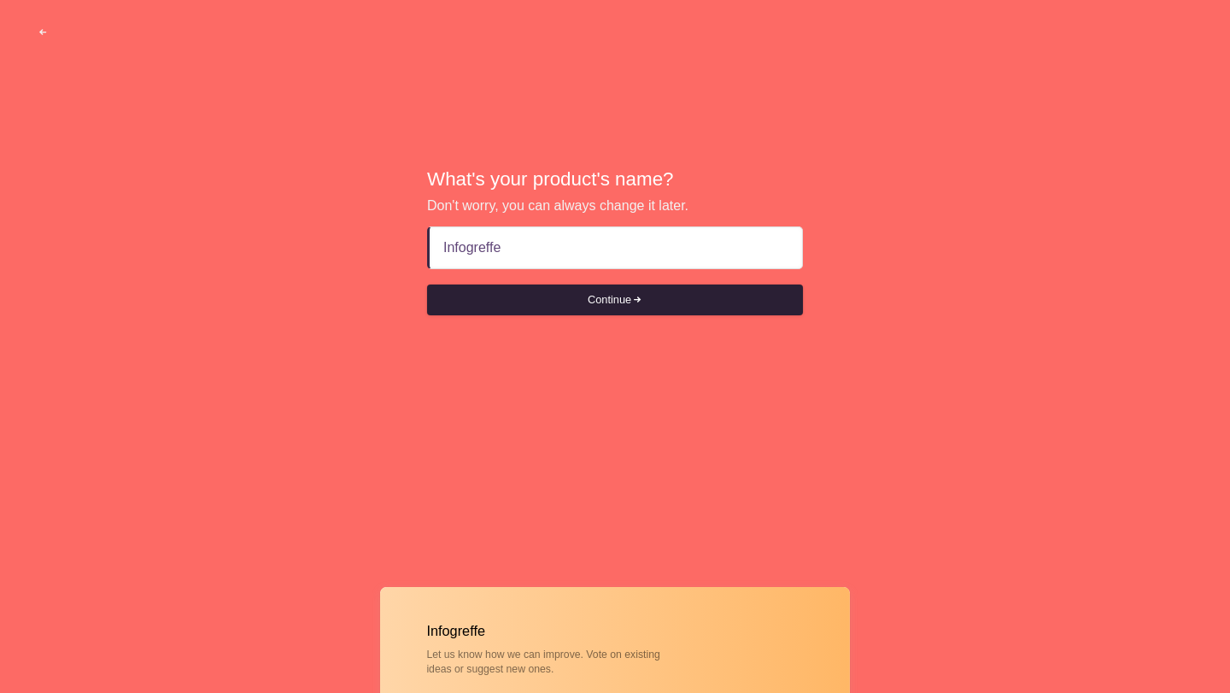
click at [598, 299] on button "Continue" at bounding box center [615, 300] width 376 height 31
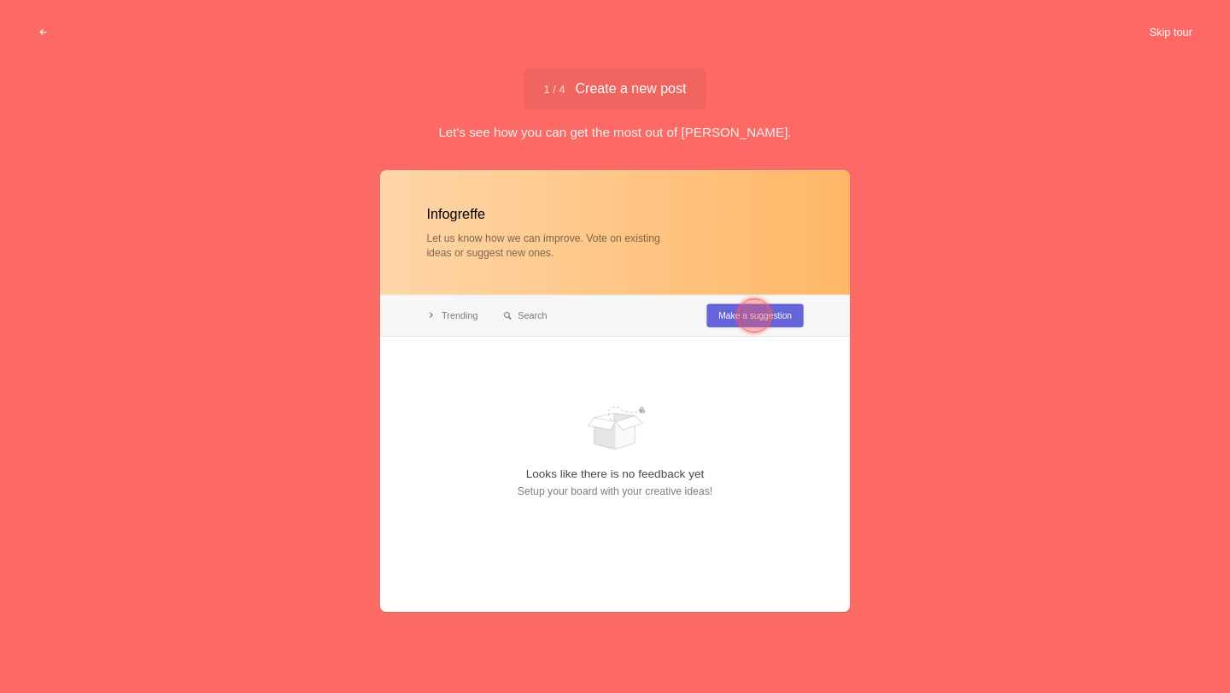
click at [1142, 33] on button "Skip tour" at bounding box center [1171, 32] width 85 height 31
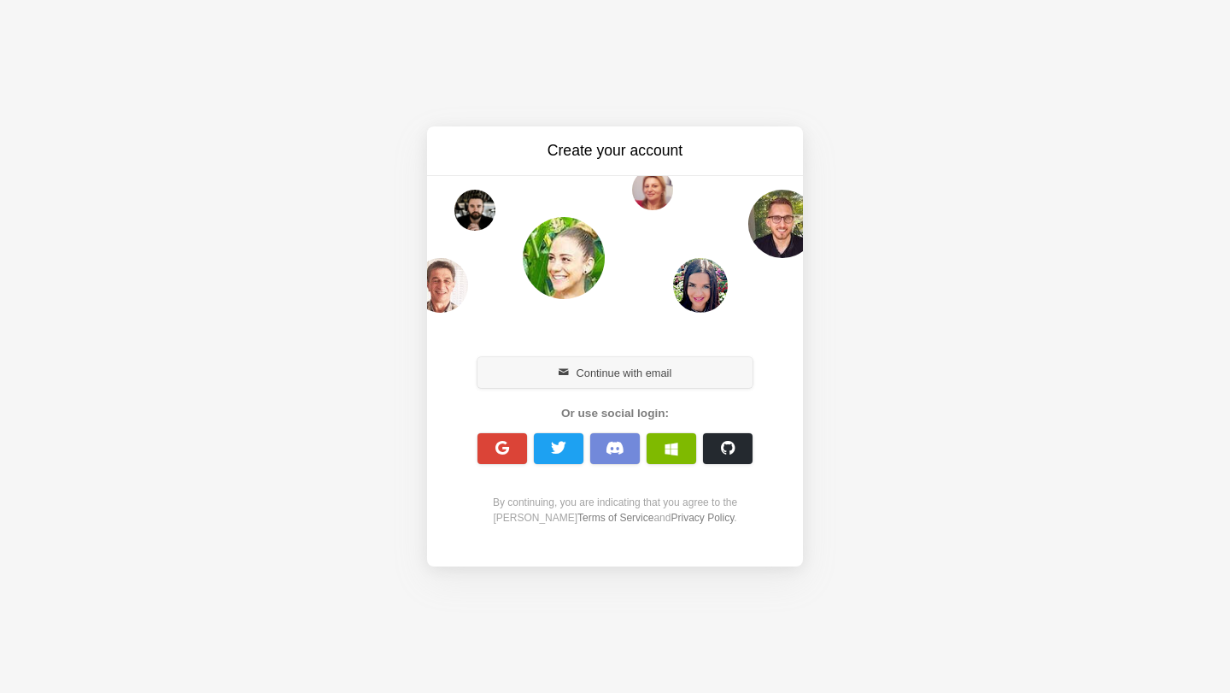
click at [601, 385] on button "Continue with email" at bounding box center [615, 372] width 275 height 31
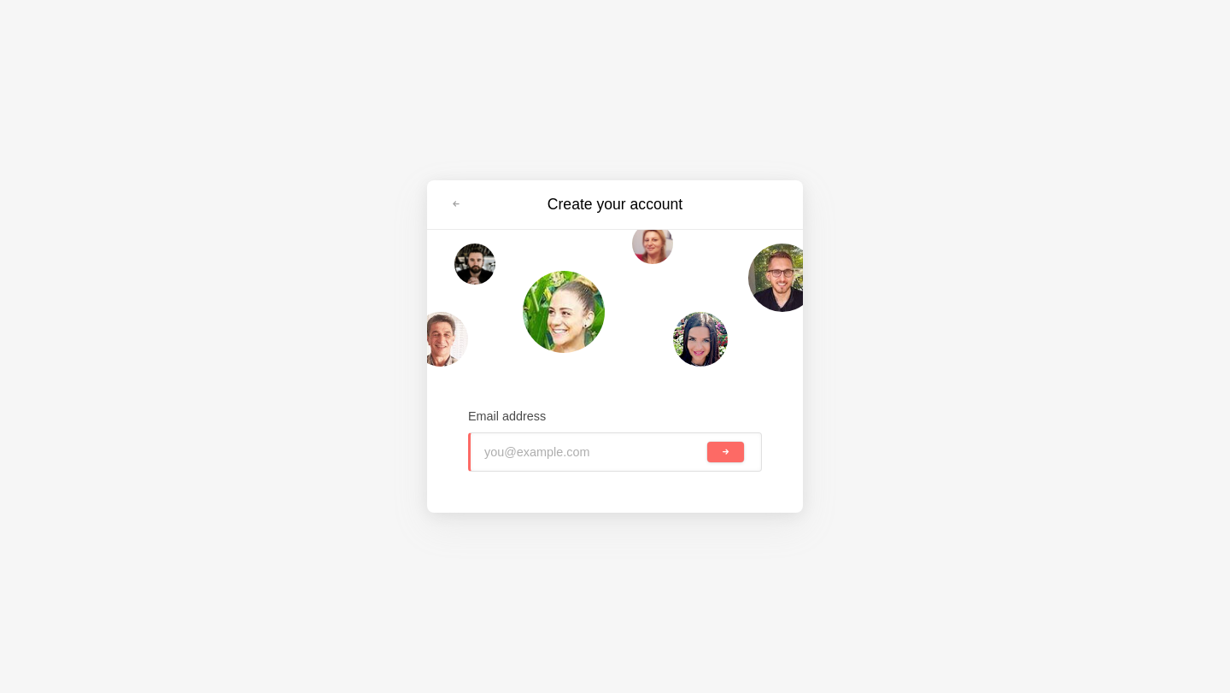
click at [582, 440] on input "email" at bounding box center [595, 452] width 220 height 38
type input "[PERSON_NAME][EMAIL_ADDRESS][DOMAIN_NAME]"
click at [708, 442] on button "submit" at bounding box center [726, 452] width 37 height 21
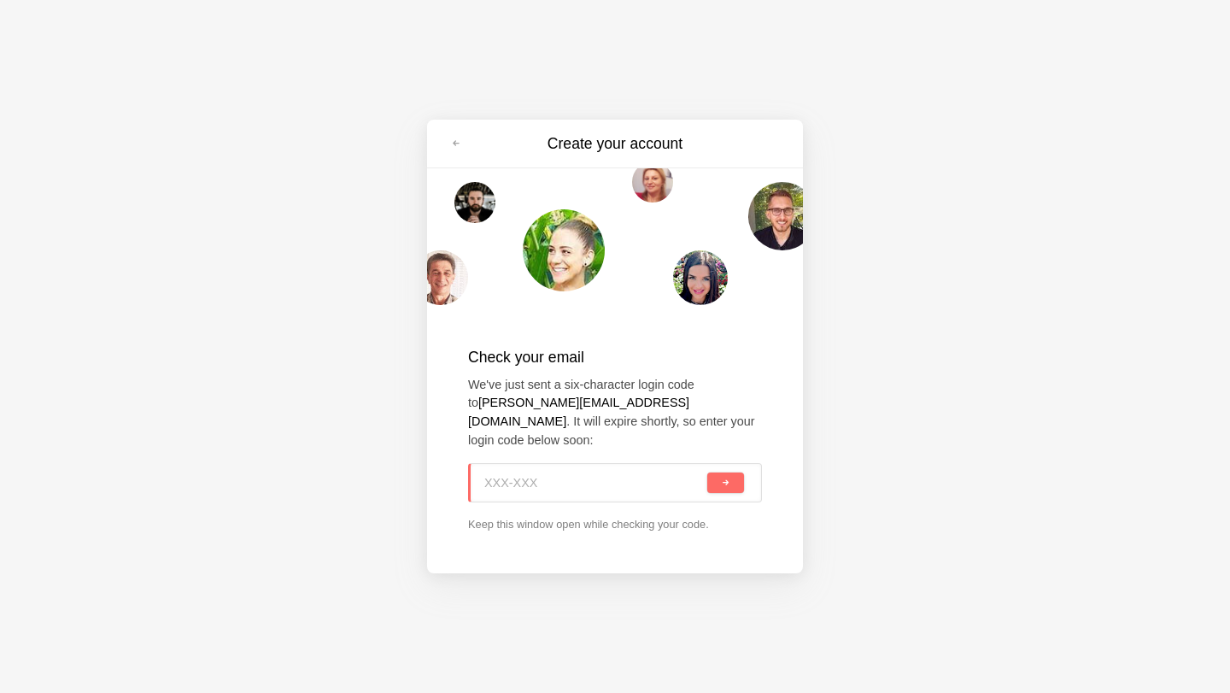
paste input "HNU-4W1"
type input "HNU-4W1"
click at [714, 482] on button "submit" at bounding box center [726, 483] width 37 height 21
